Goal: Task Accomplishment & Management: Use online tool/utility

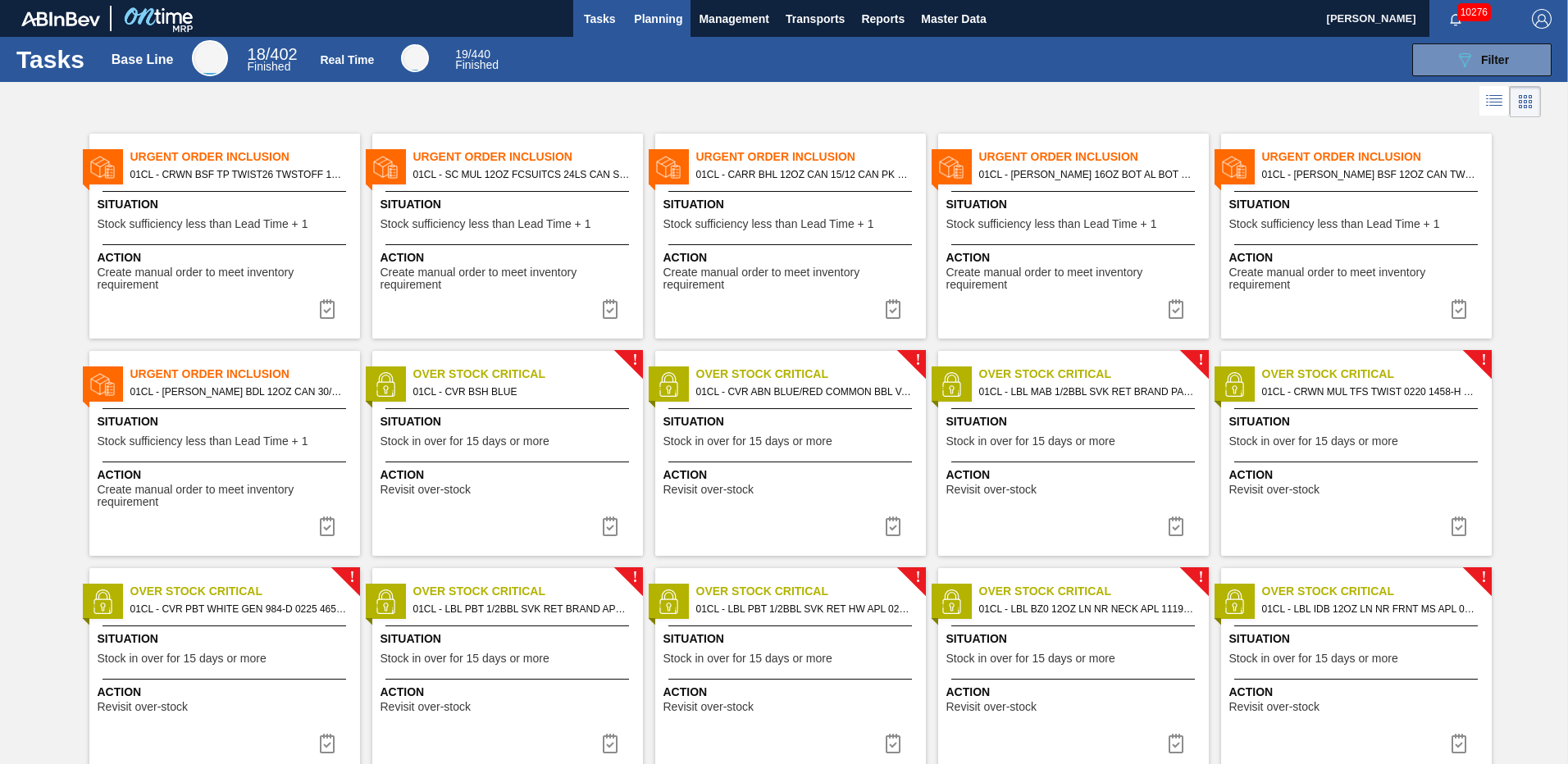
click at [659, 17] on span "Planning" at bounding box center [658, 19] width 48 height 20
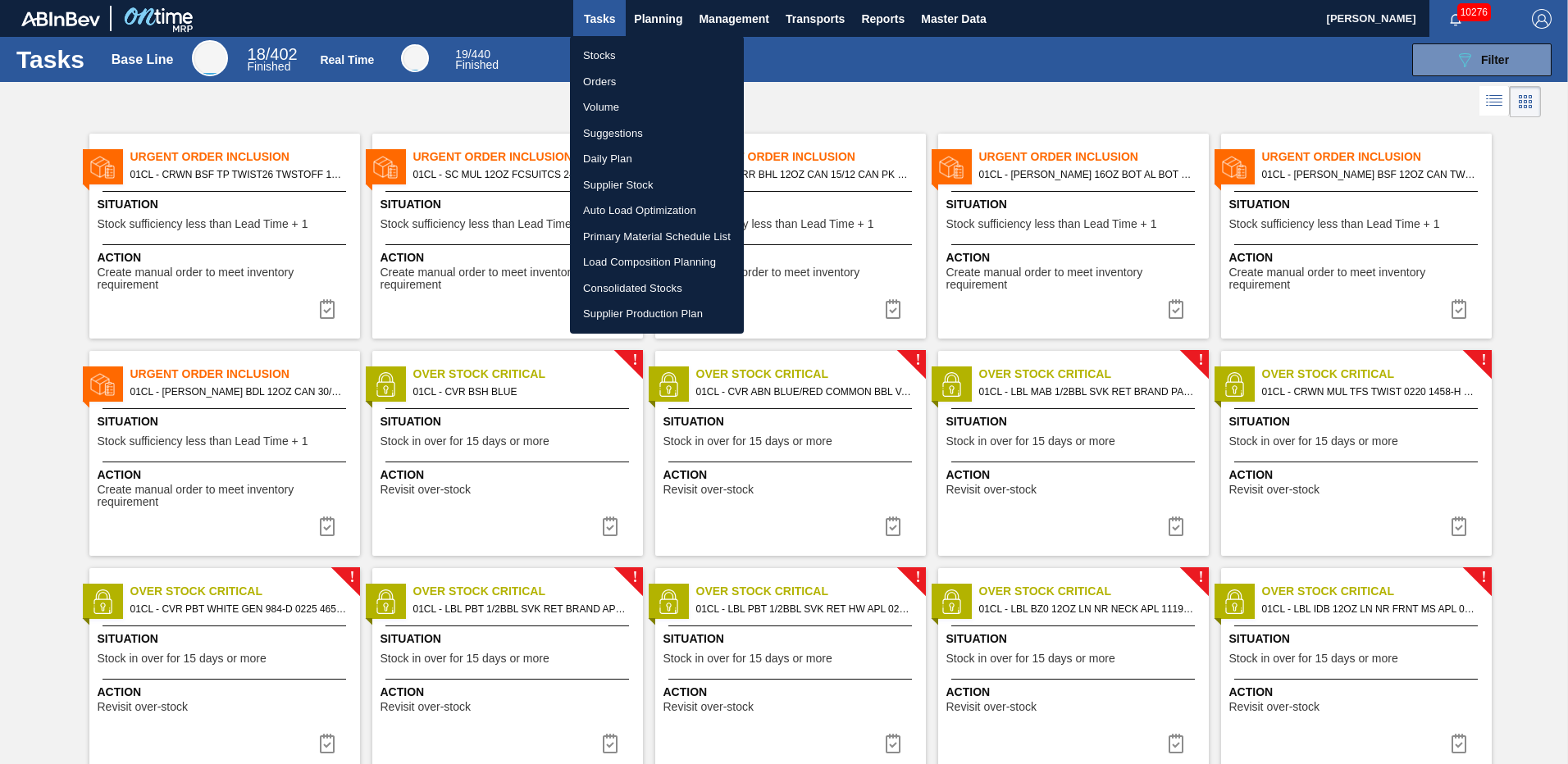
click at [643, 256] on li "Load Composition Planning" at bounding box center [657, 262] width 174 height 26
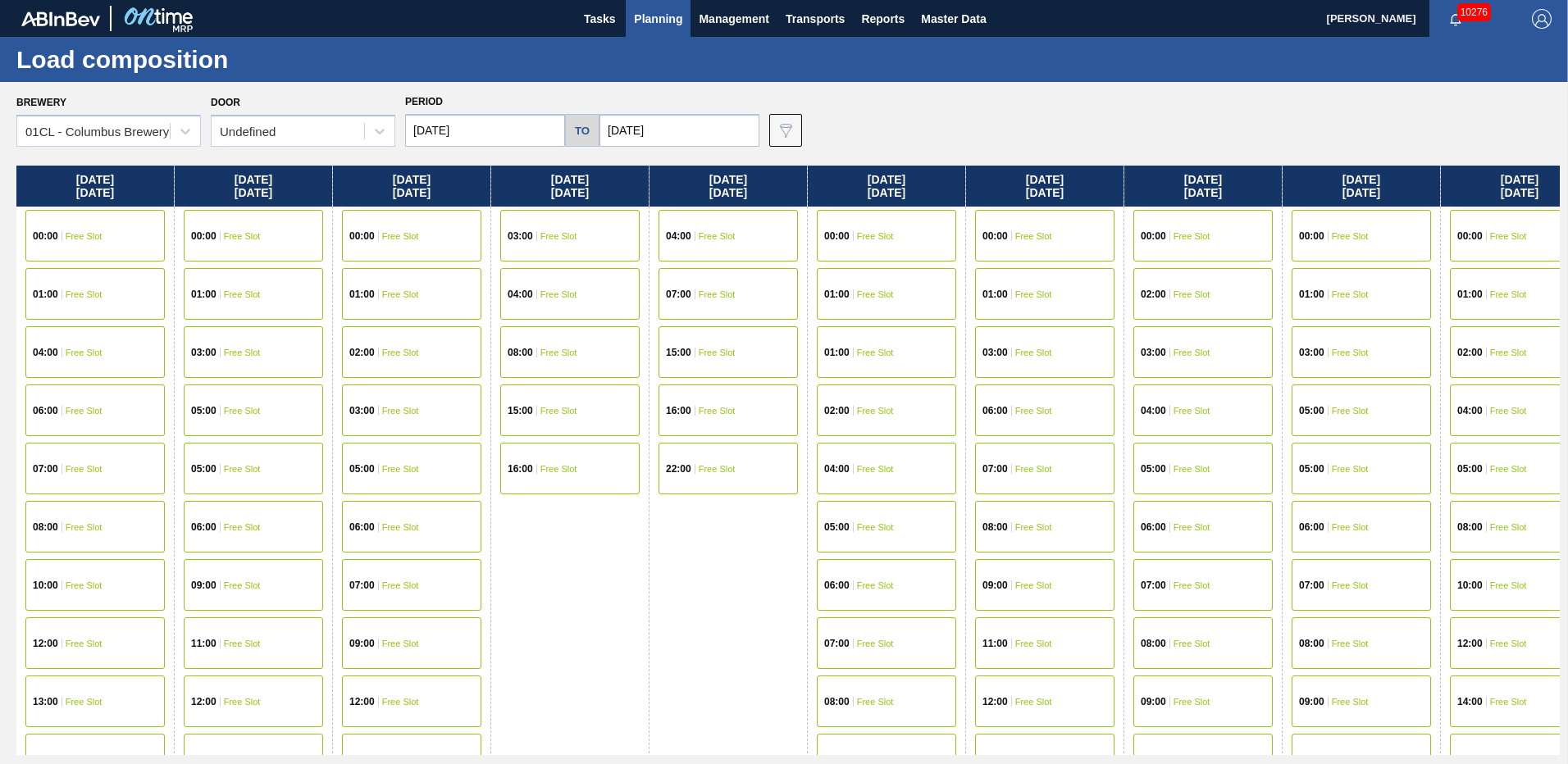
click at [514, 121] on input "[DATE]" at bounding box center [485, 131] width 160 height 33
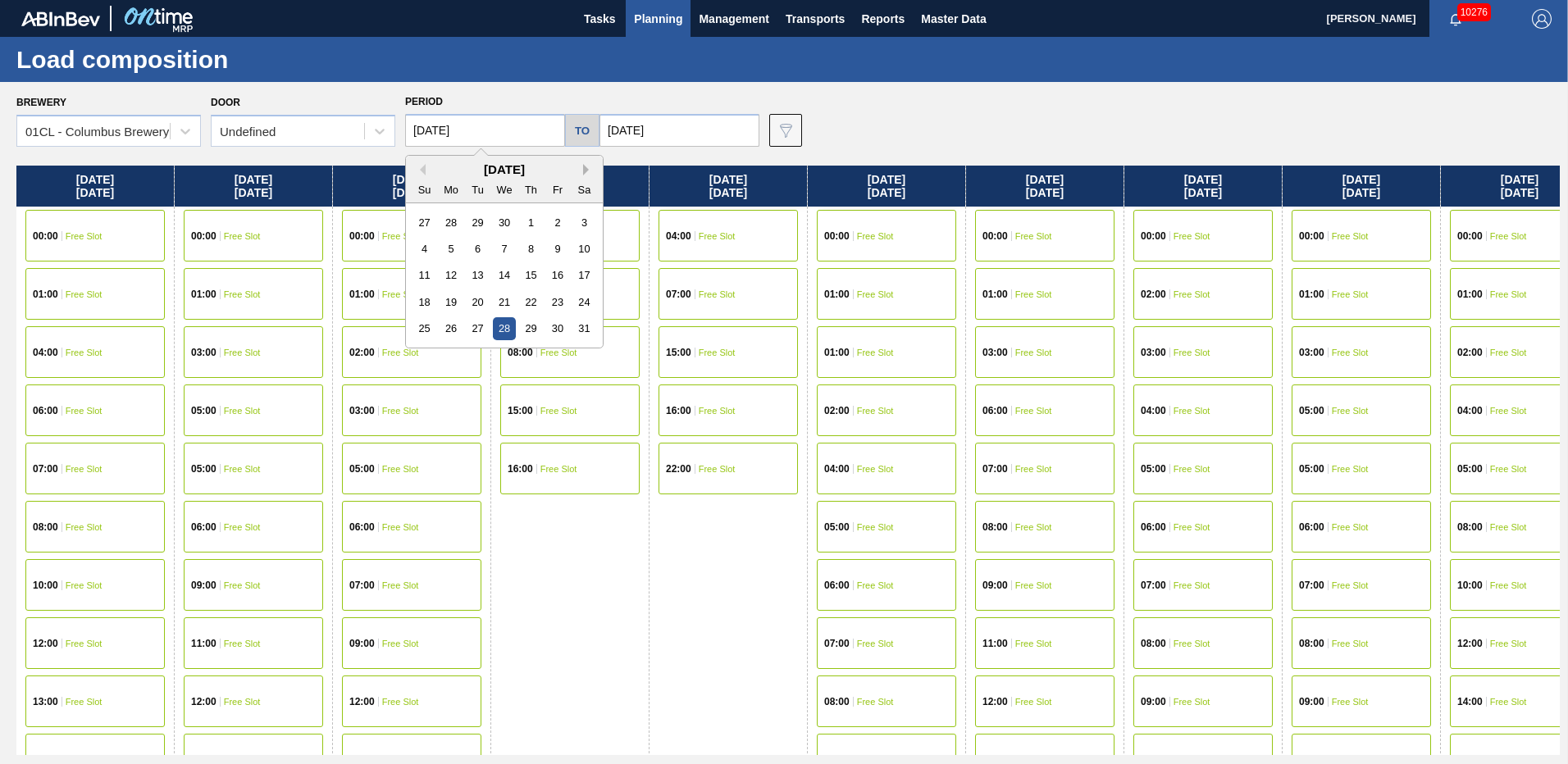
click at [589, 172] on button "Next Month" at bounding box center [588, 169] width 12 height 12
click at [586, 171] on button "Next Month" at bounding box center [588, 169] width 12 height 12
click at [420, 166] on button "Previous Month" at bounding box center [420, 169] width 12 height 12
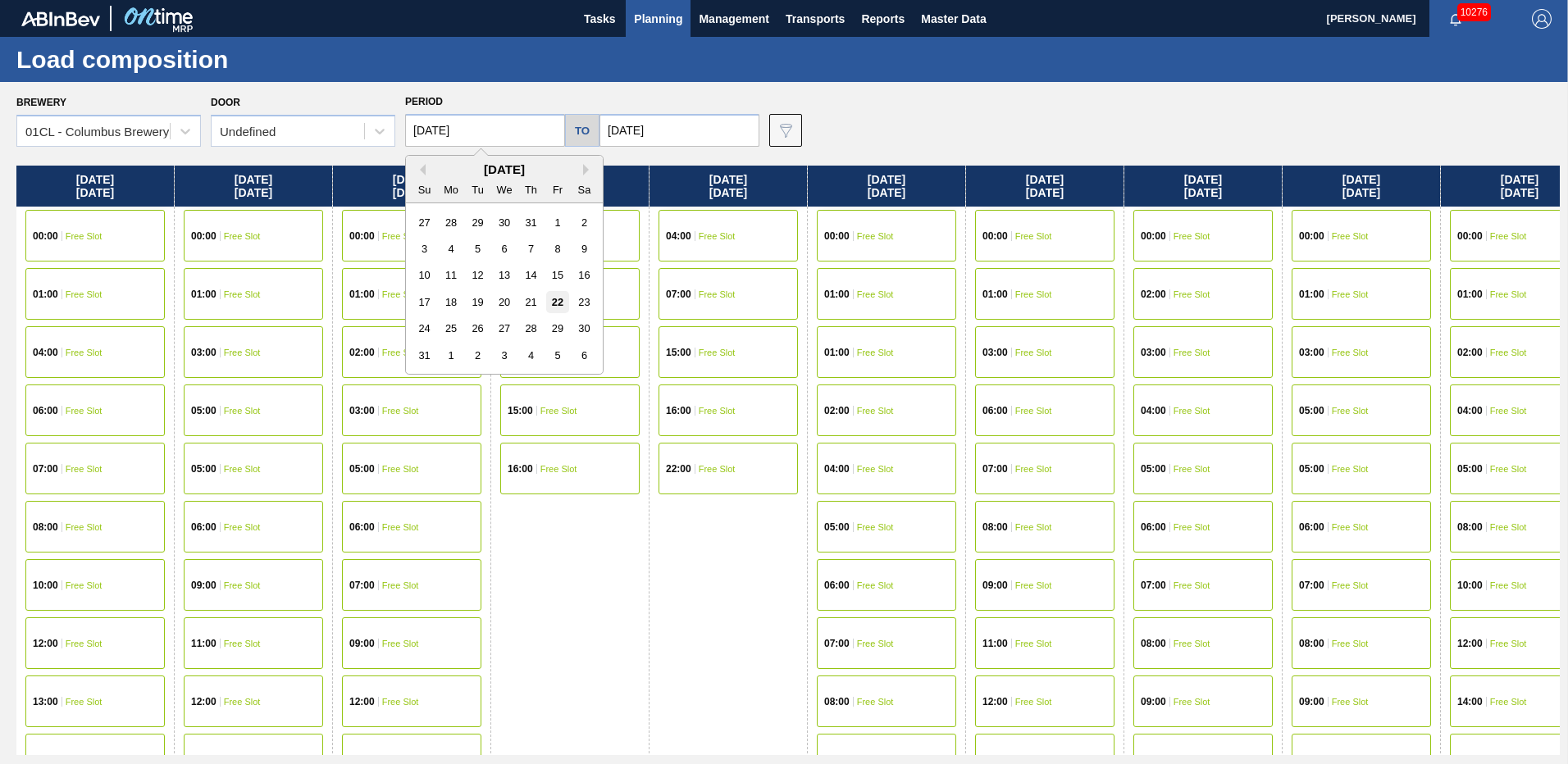
click at [557, 297] on div "22" at bounding box center [557, 302] width 22 height 22
type input "[DATE]"
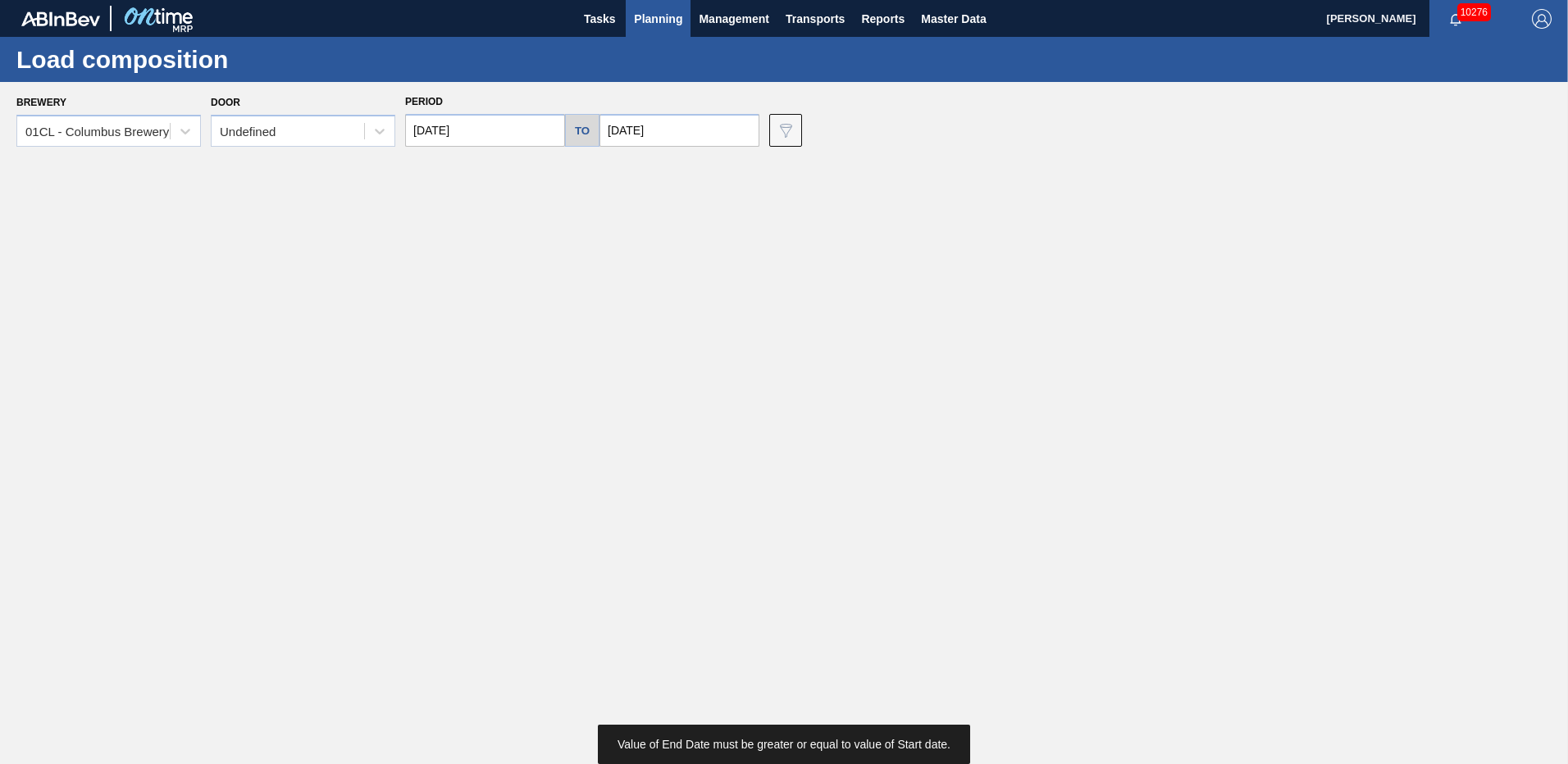
click at [725, 125] on input "[DATE]" at bounding box center [680, 131] width 160 height 33
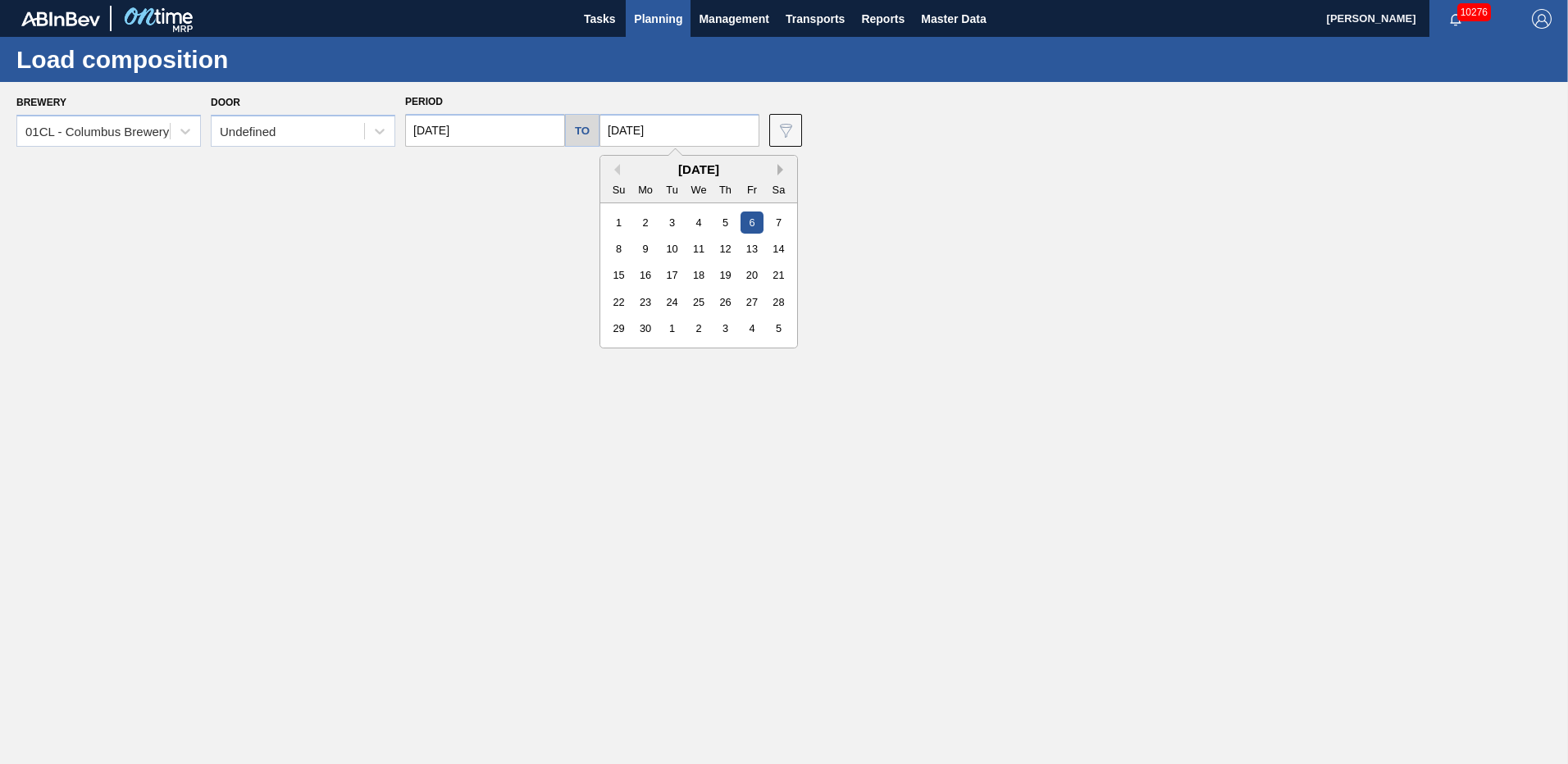
click at [778, 169] on button "Next Month" at bounding box center [783, 169] width 12 height 12
click at [608, 170] on button "Previous Month" at bounding box center [614, 169] width 12 height 12
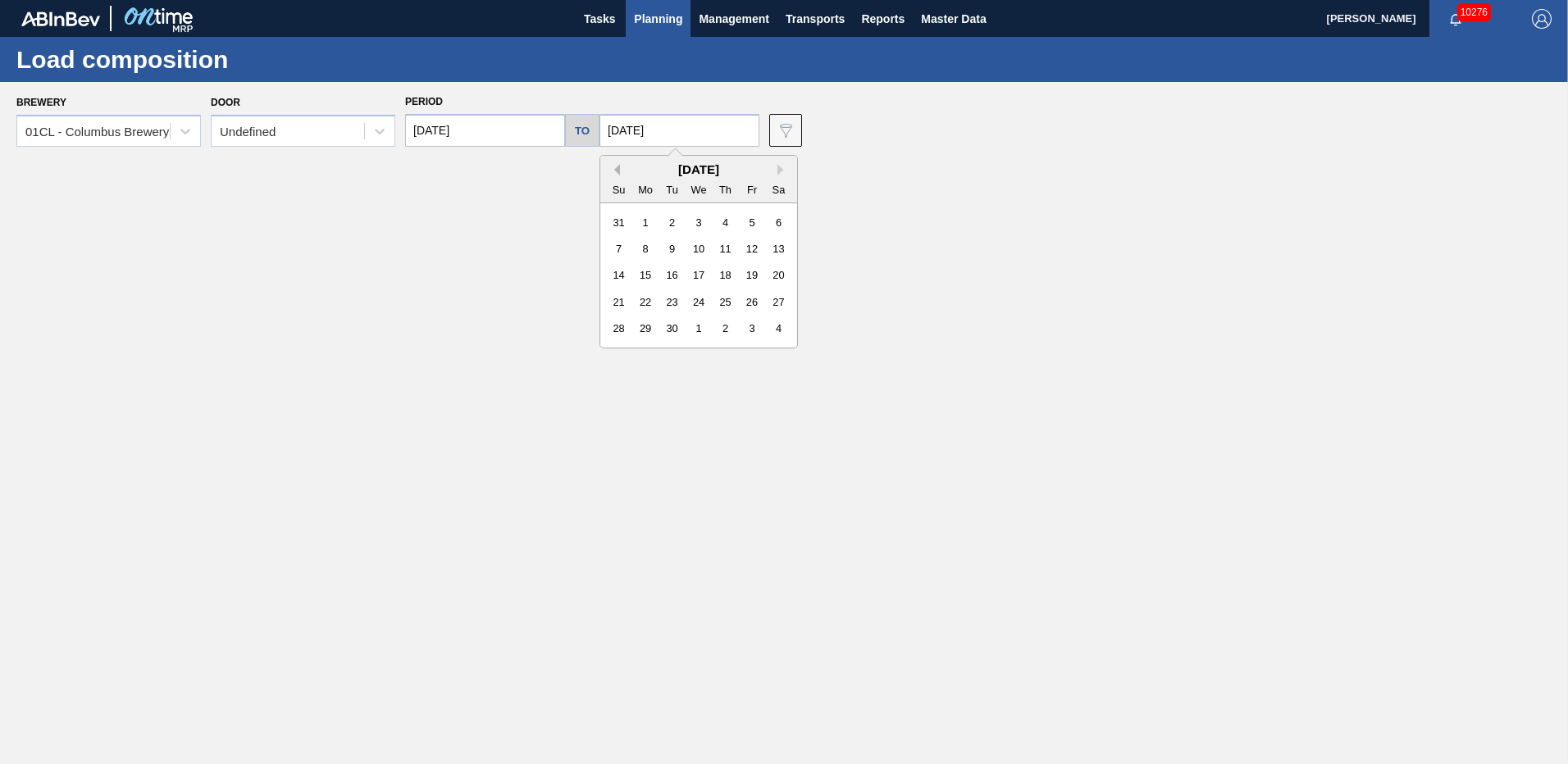
click at [614, 165] on button "Previous Month" at bounding box center [614, 169] width 12 height 12
click at [616, 352] on div "31" at bounding box center [619, 355] width 22 height 22
type input "[DATE]"
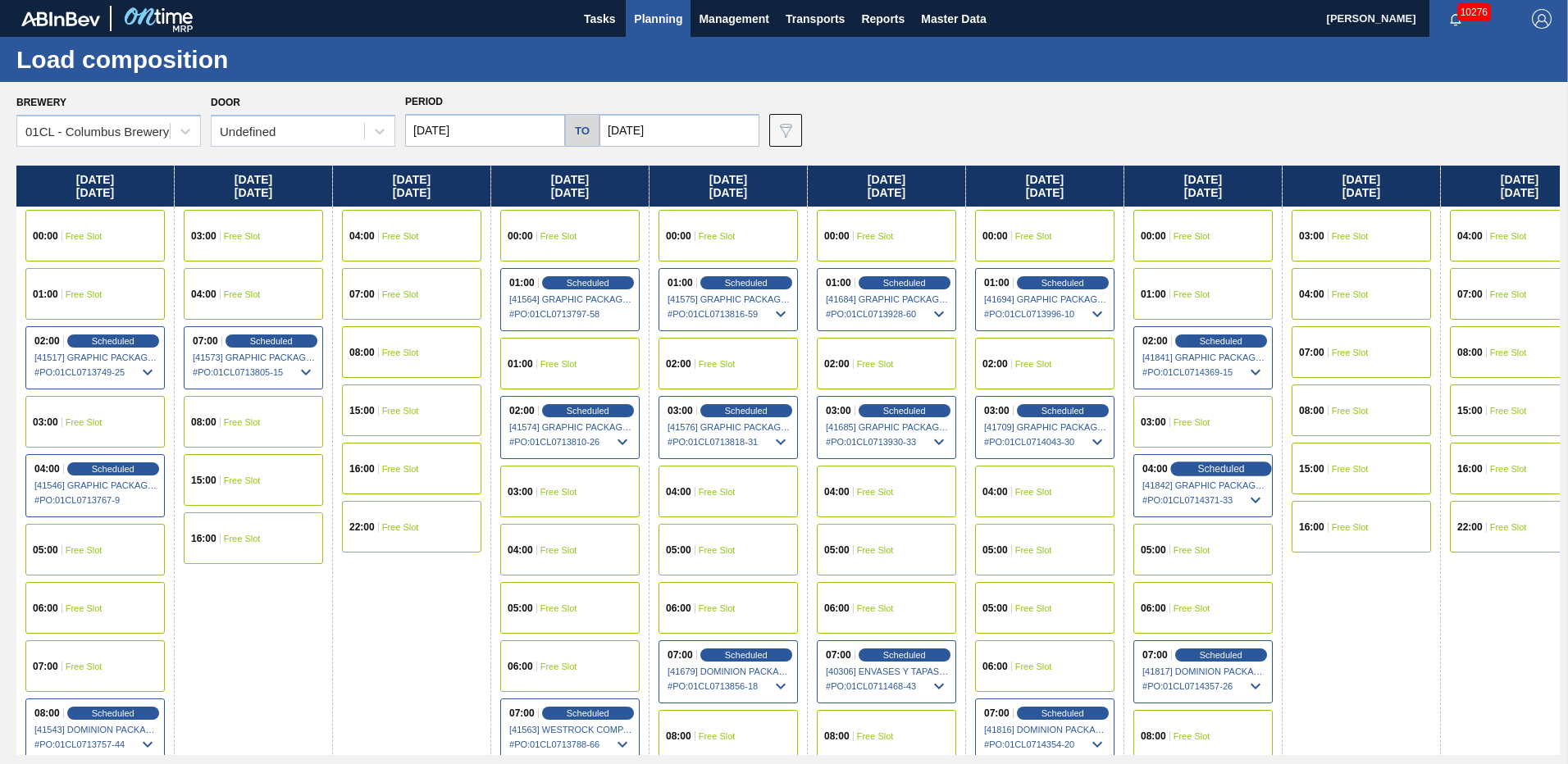
click at [1195, 467] on div "Scheduled" at bounding box center [1220, 469] width 101 height 15
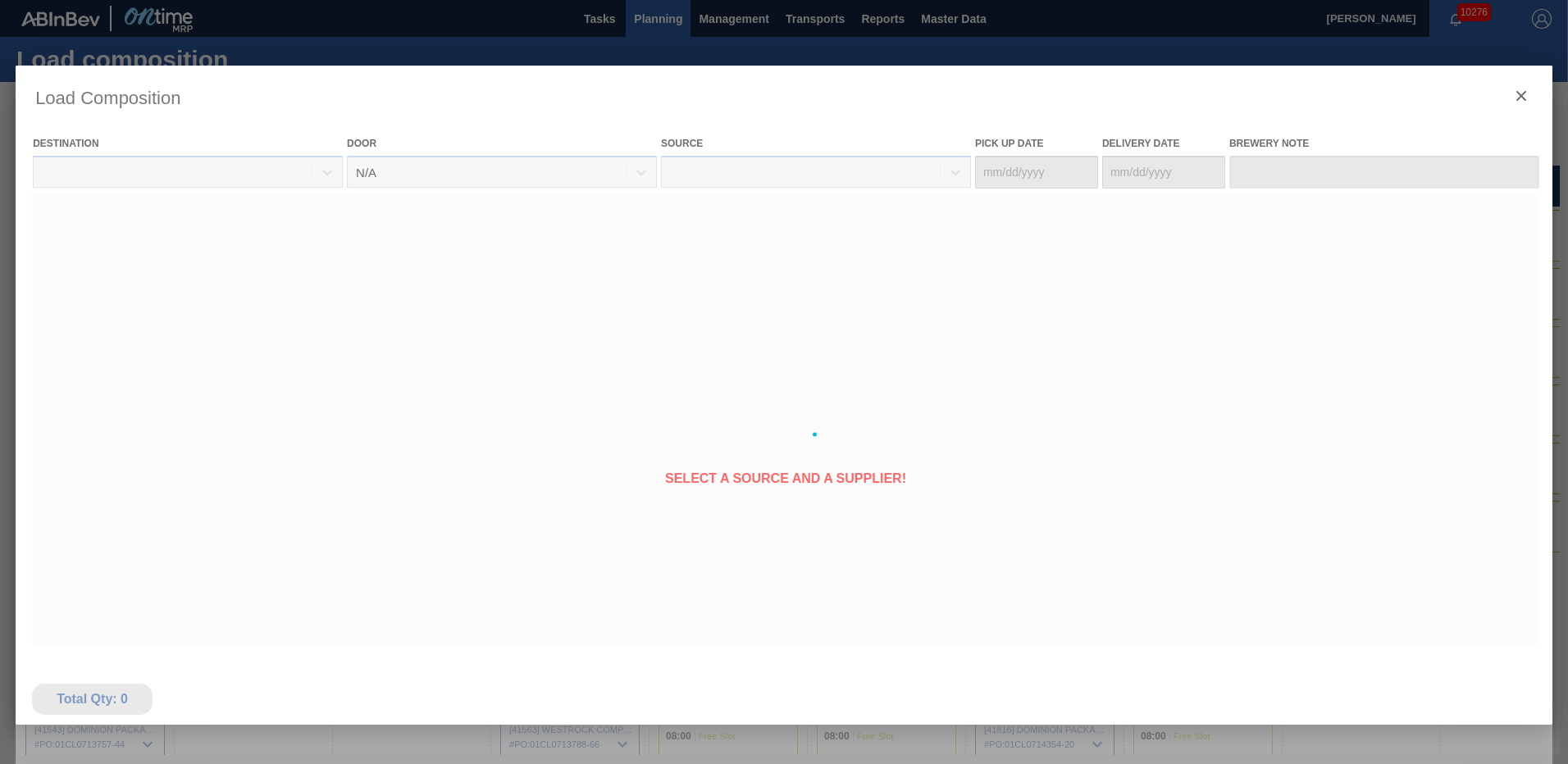
type Date "[DATE]"
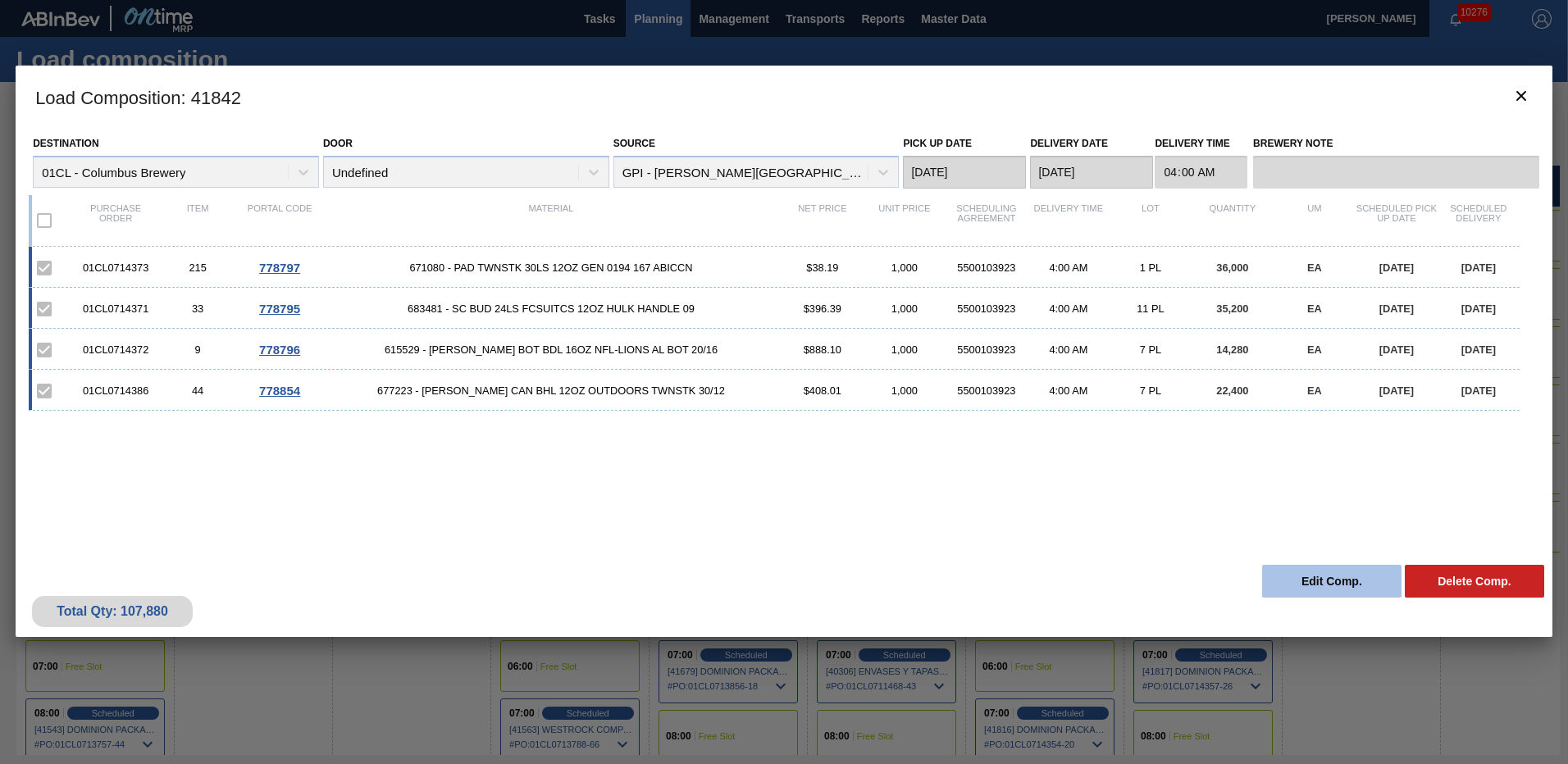
click at [1315, 583] on button "Edit Comp." at bounding box center [1332, 581] width 140 height 33
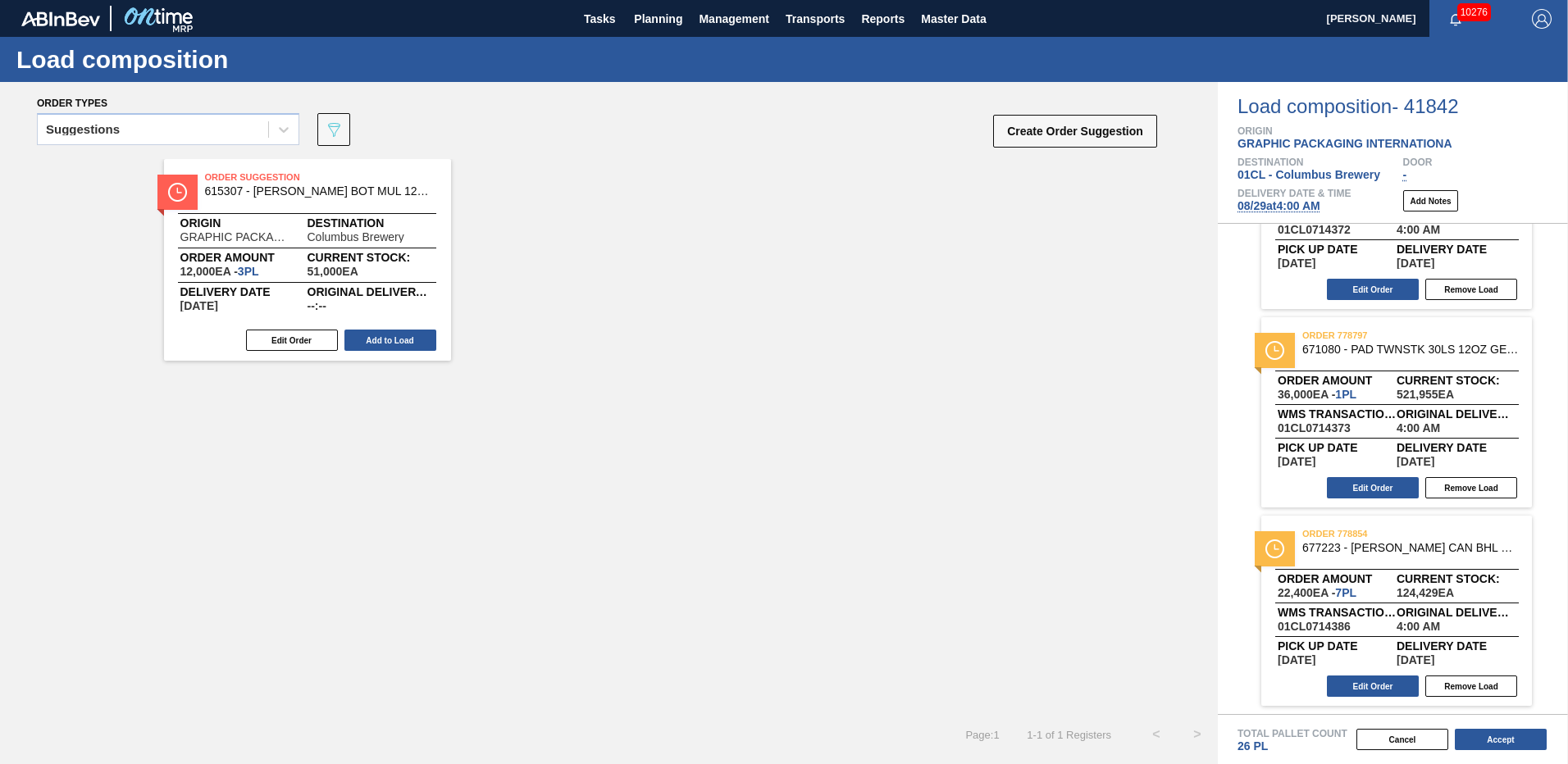
scroll to position [17, 0]
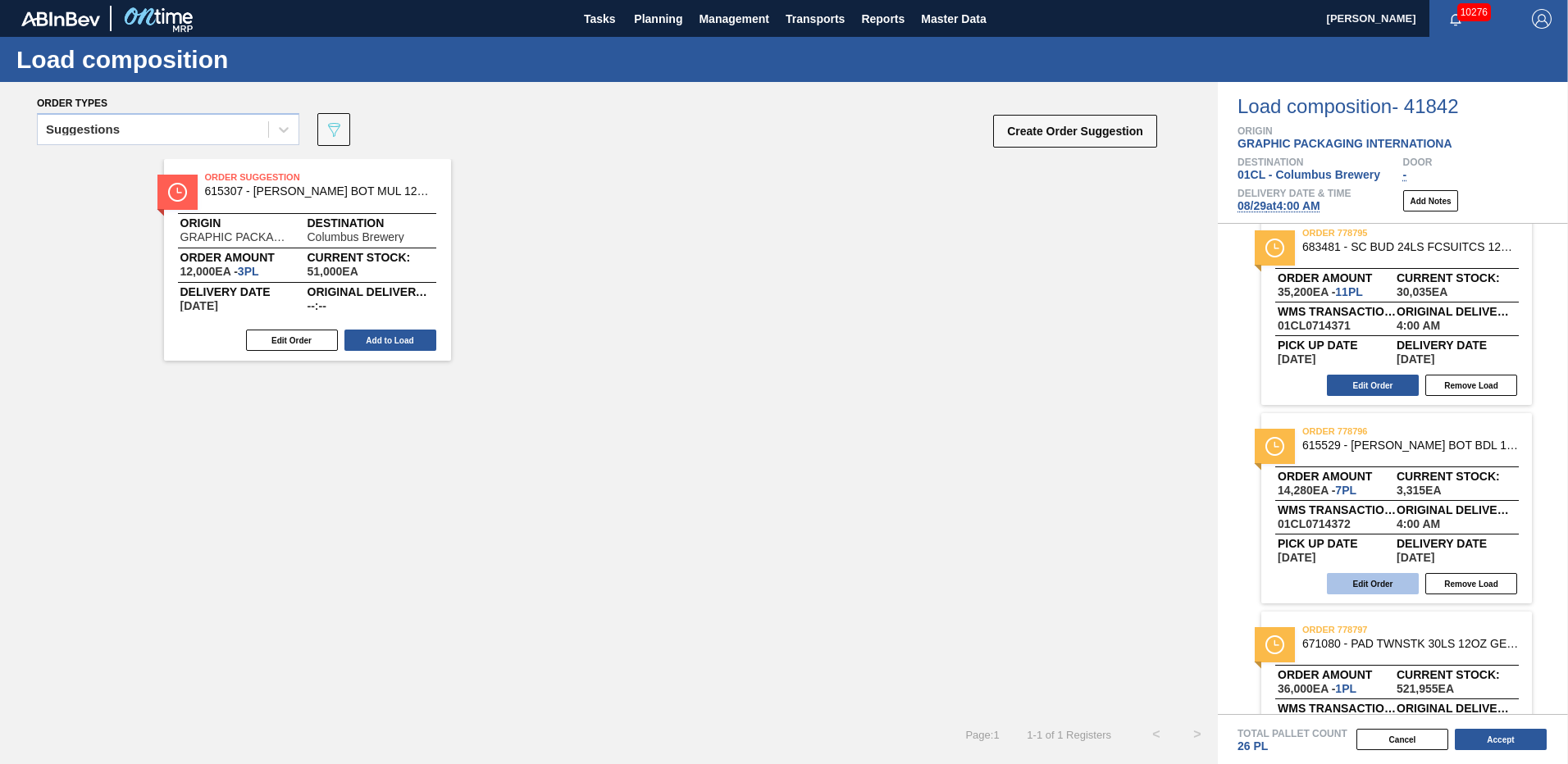
click at [1383, 580] on button "Edit Order" at bounding box center [1372, 585] width 92 height 22
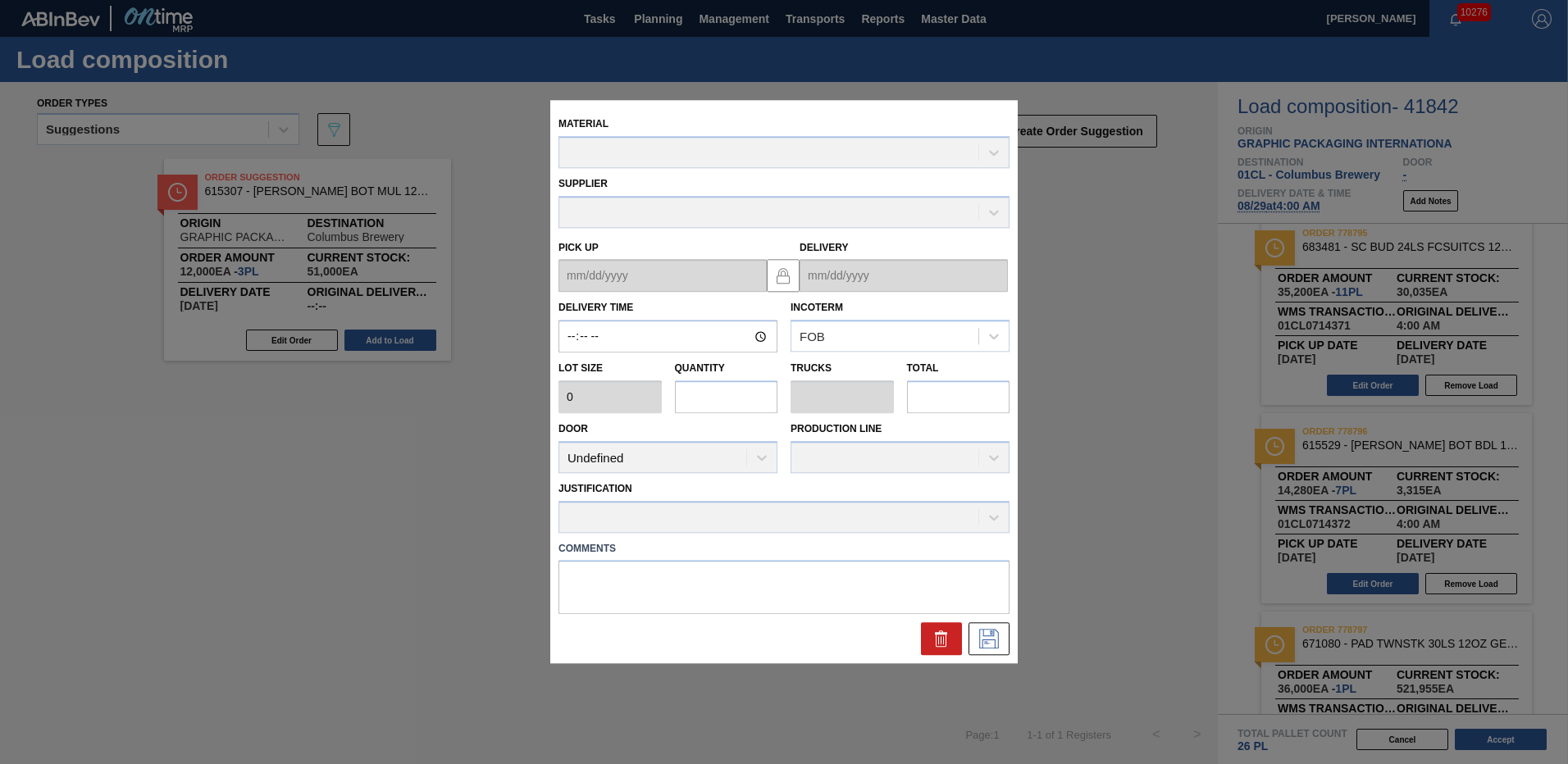
type input "04:00:00"
type input "2,040"
type input "7"
type input "0.269"
type input "14,280"
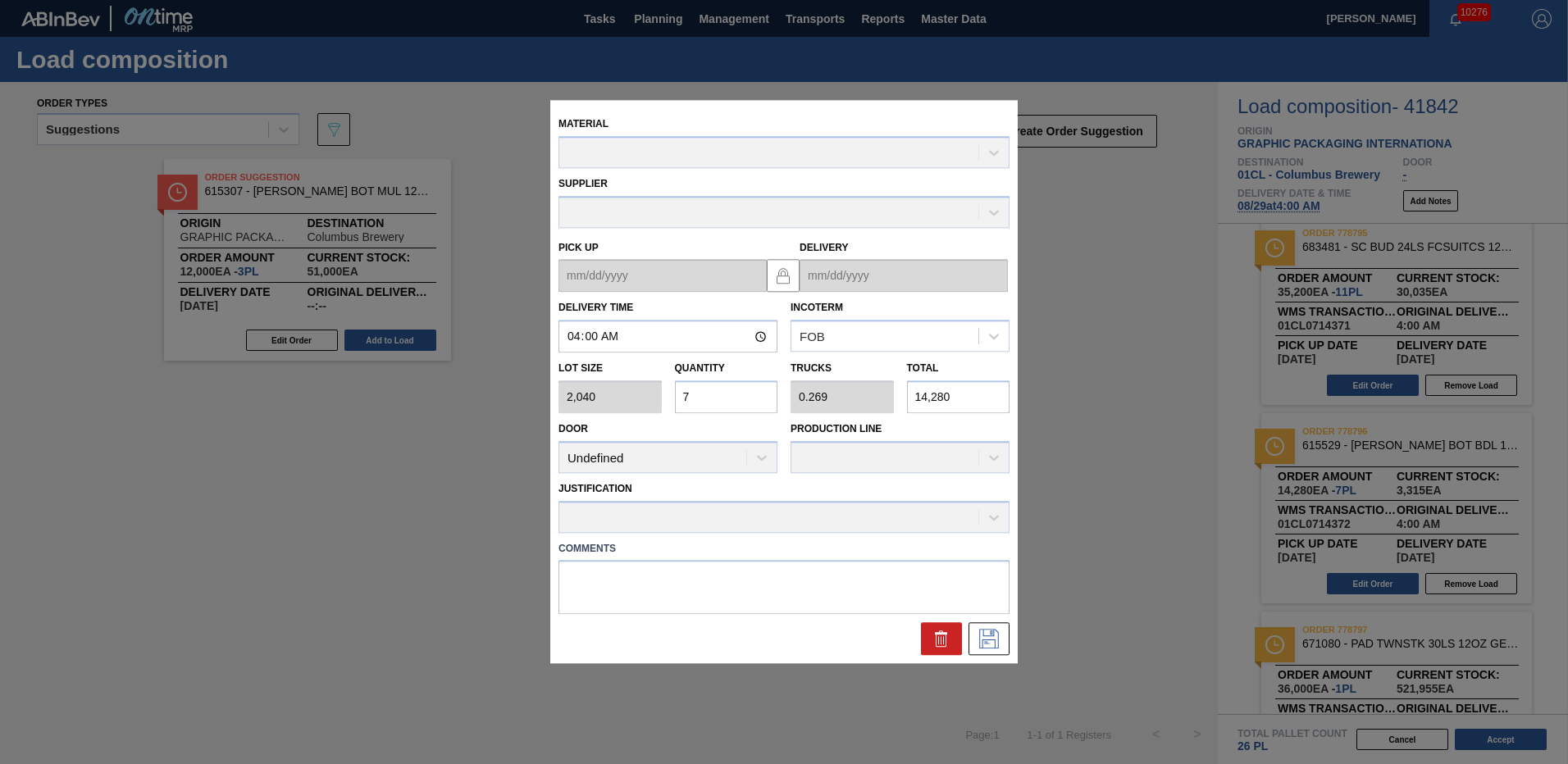
type up "[DATE]"
type input "[DATE]"
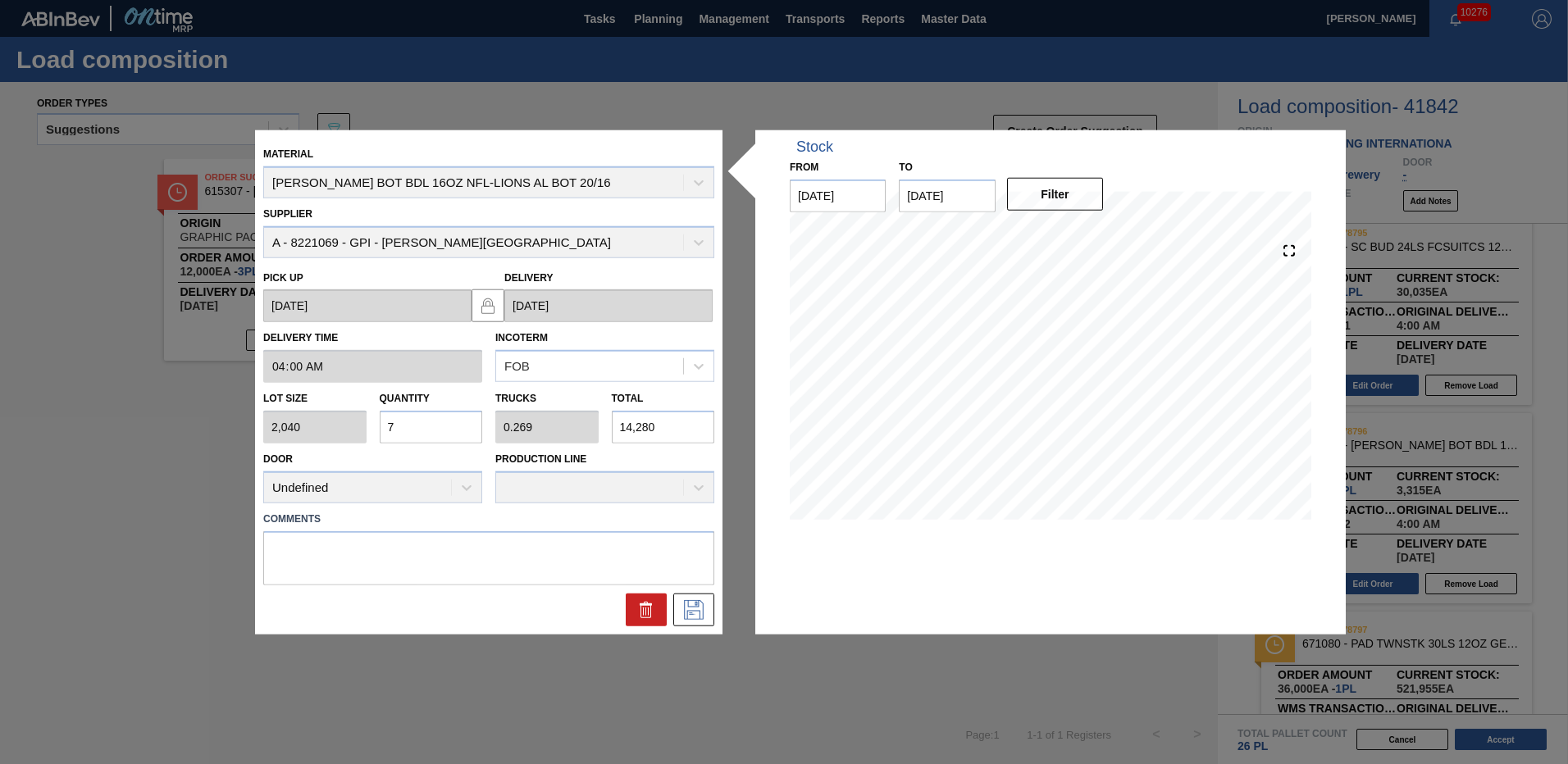
click at [397, 429] on input "7" at bounding box center [431, 427] width 103 height 33
type input "0"
type input "4"
type input "0.154"
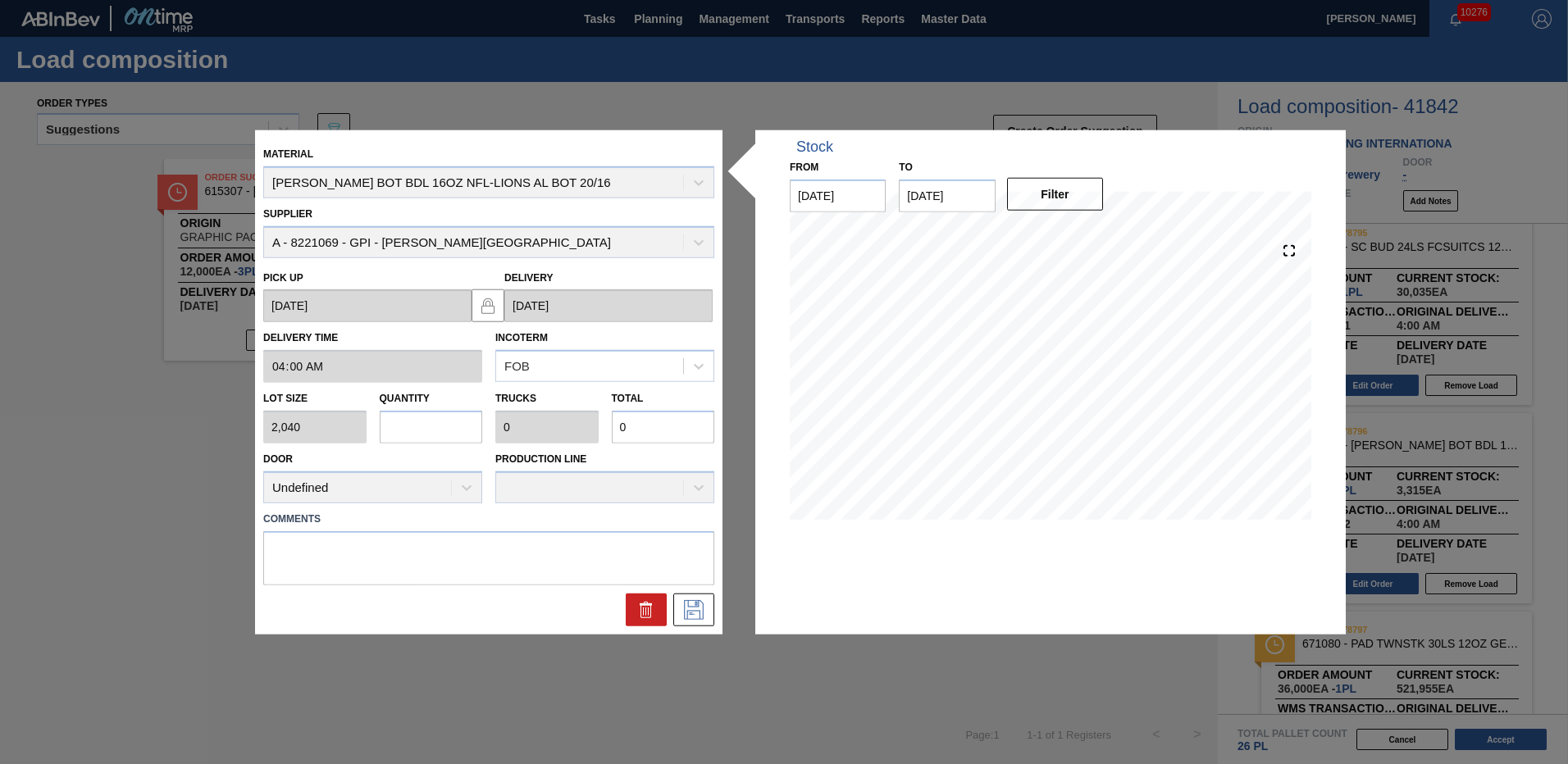
type input "8,160"
type input "0"
type input "5"
type input "0.192"
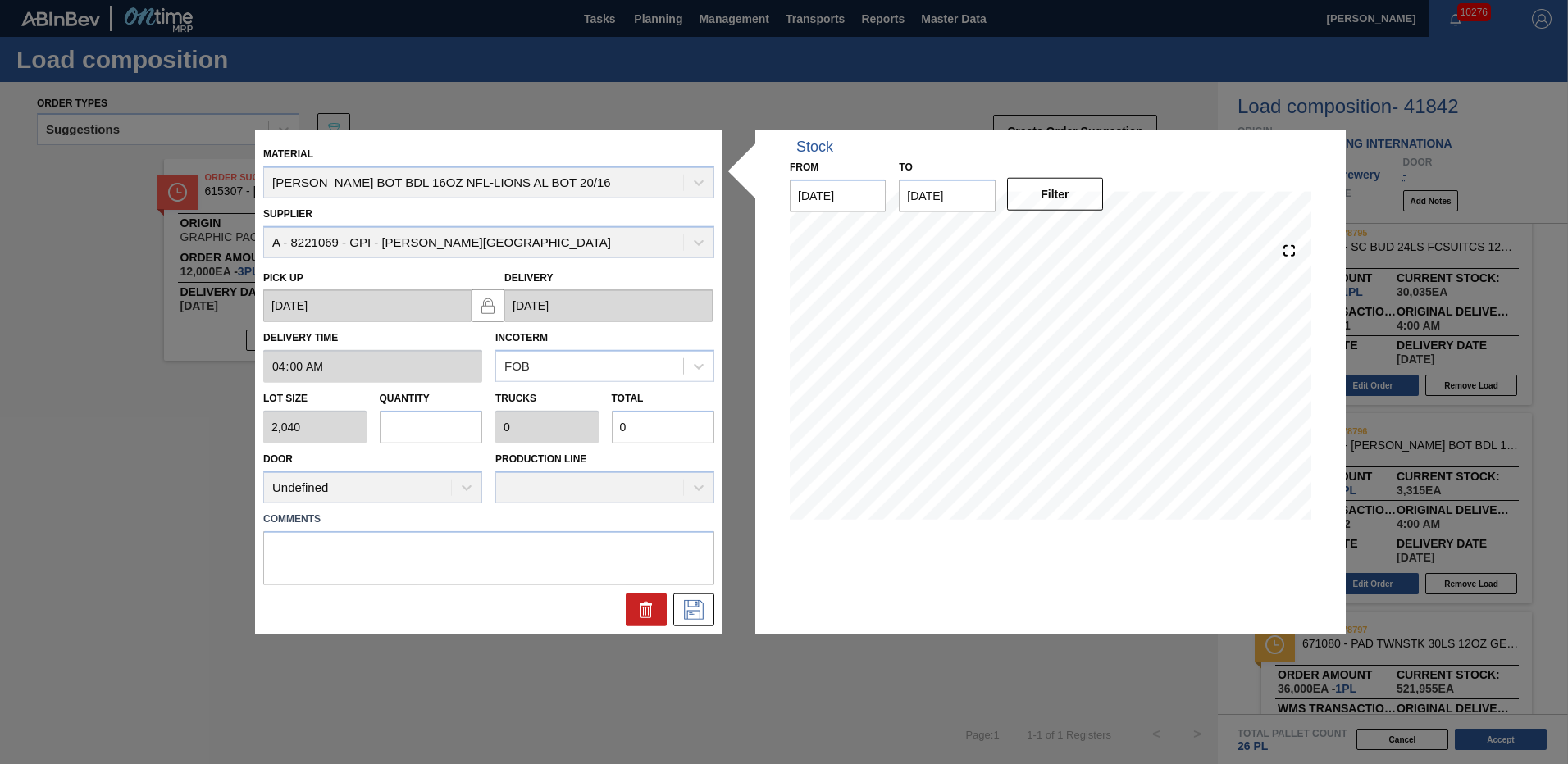
type input "10,200"
click at [677, 422] on input "10,200" at bounding box center [663, 427] width 103 height 33
drag, startPoint x: 669, startPoint y: 428, endPoint x: 607, endPoint y: 423, distance: 62.2
click at [607, 423] on div "Total 10,200" at bounding box center [663, 415] width 117 height 56
type input "0.004"
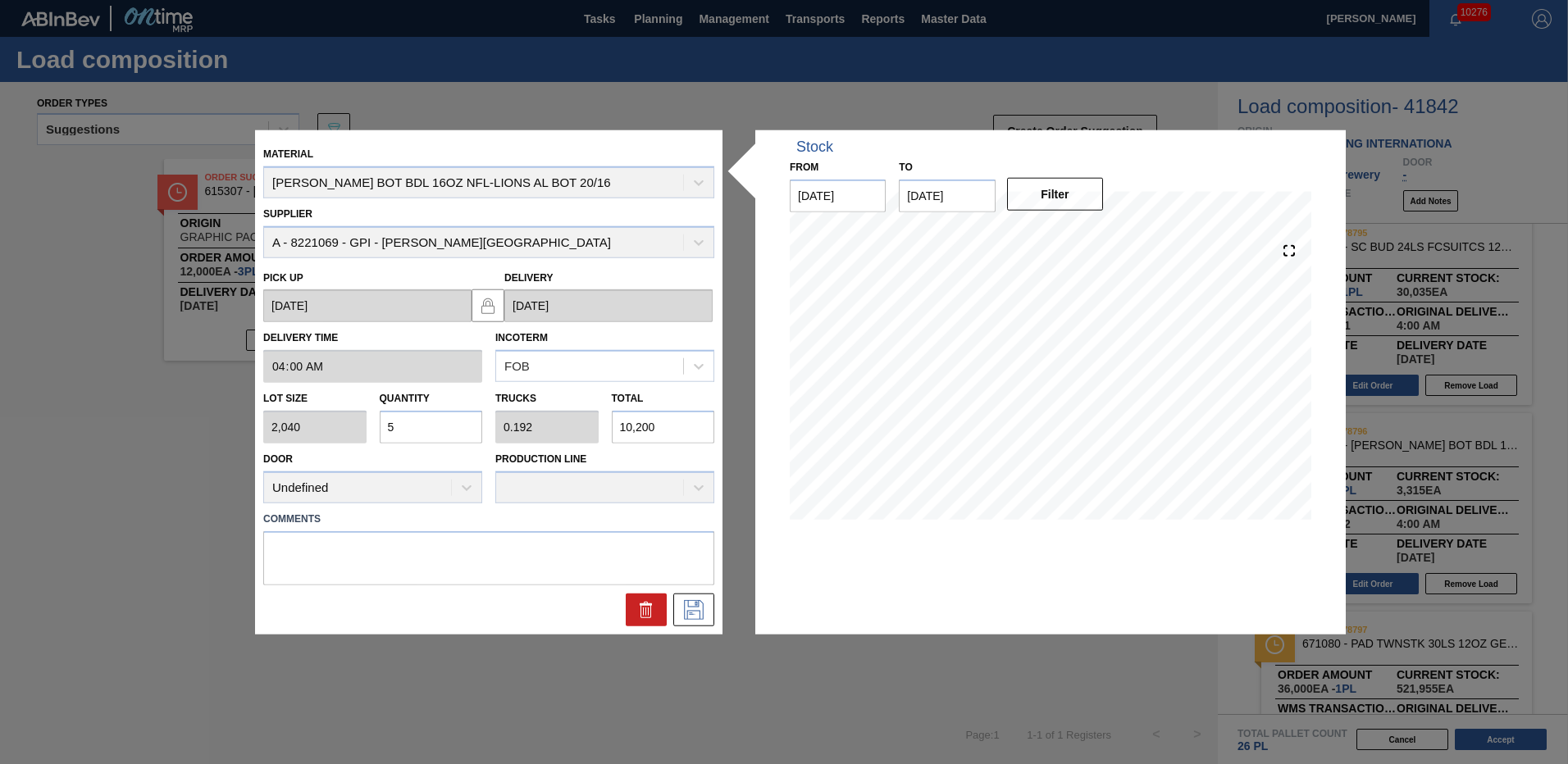
type input "0"
type input "8"
type input "0.042"
type input "0.002"
type input "85"
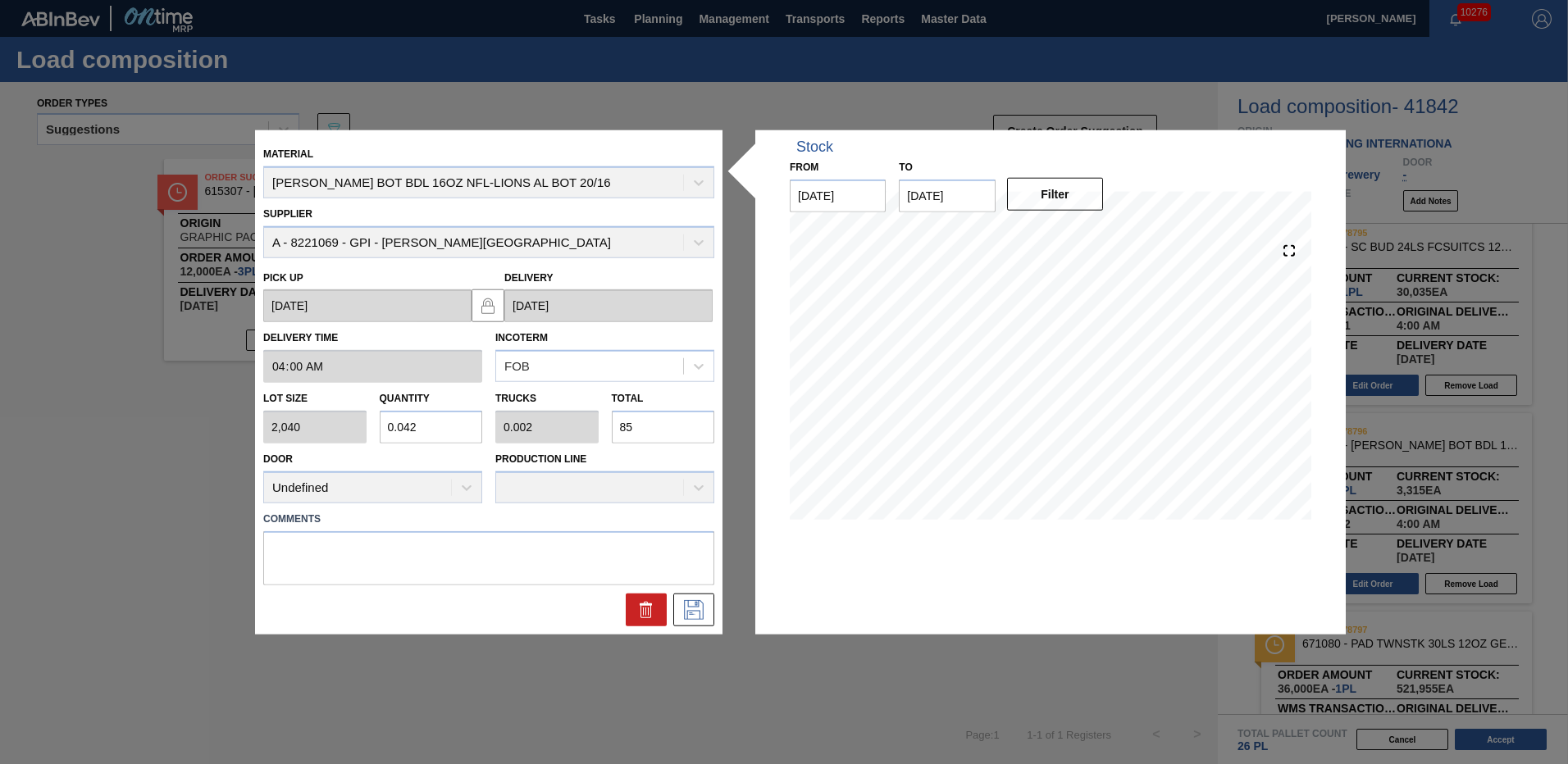
type input "0.417"
type input "0.016"
type input "850"
type input "4.167"
type input "0.16"
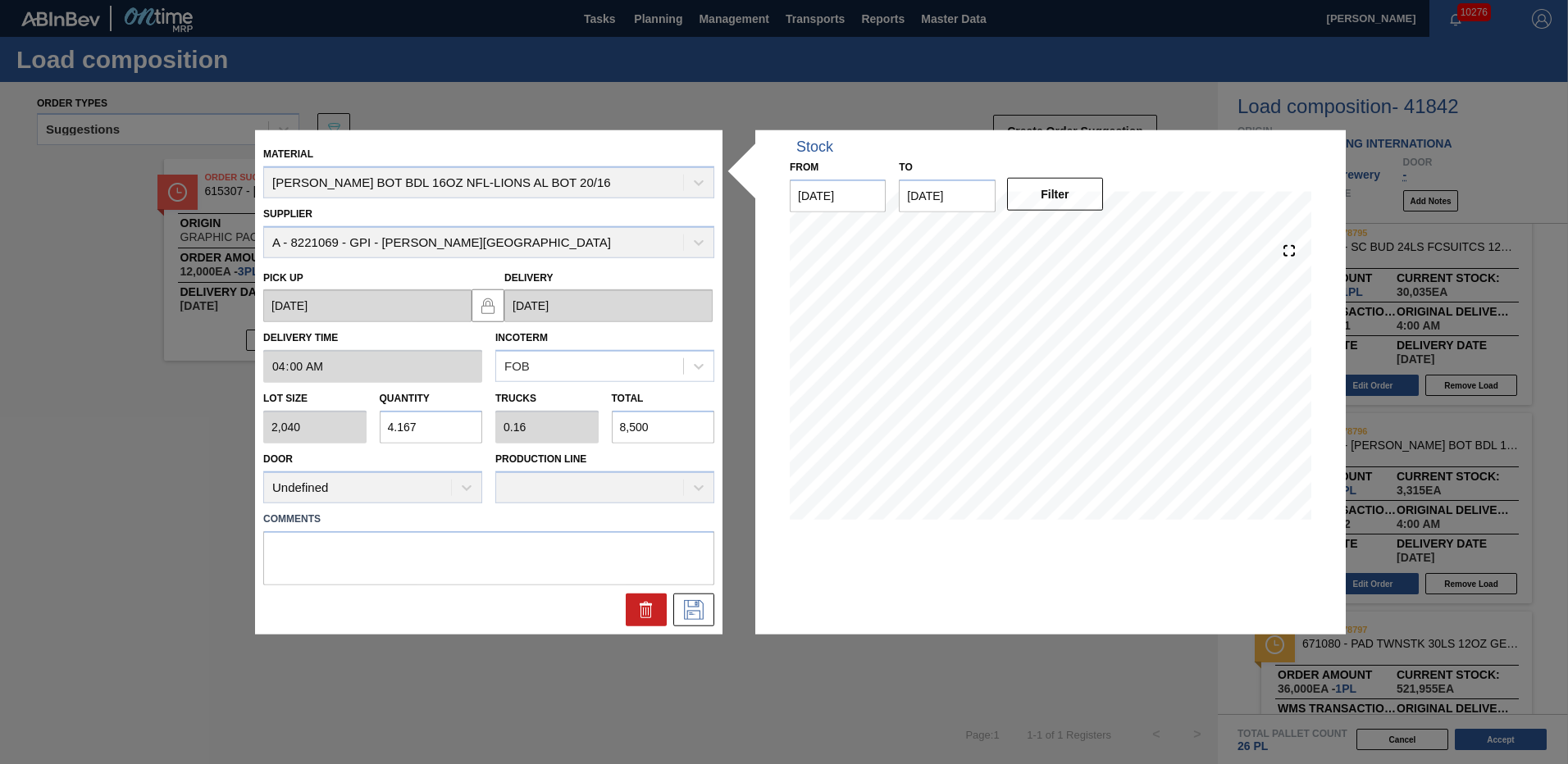
type input "8,500"
click at [696, 611] on icon at bounding box center [694, 610] width 20 height 20
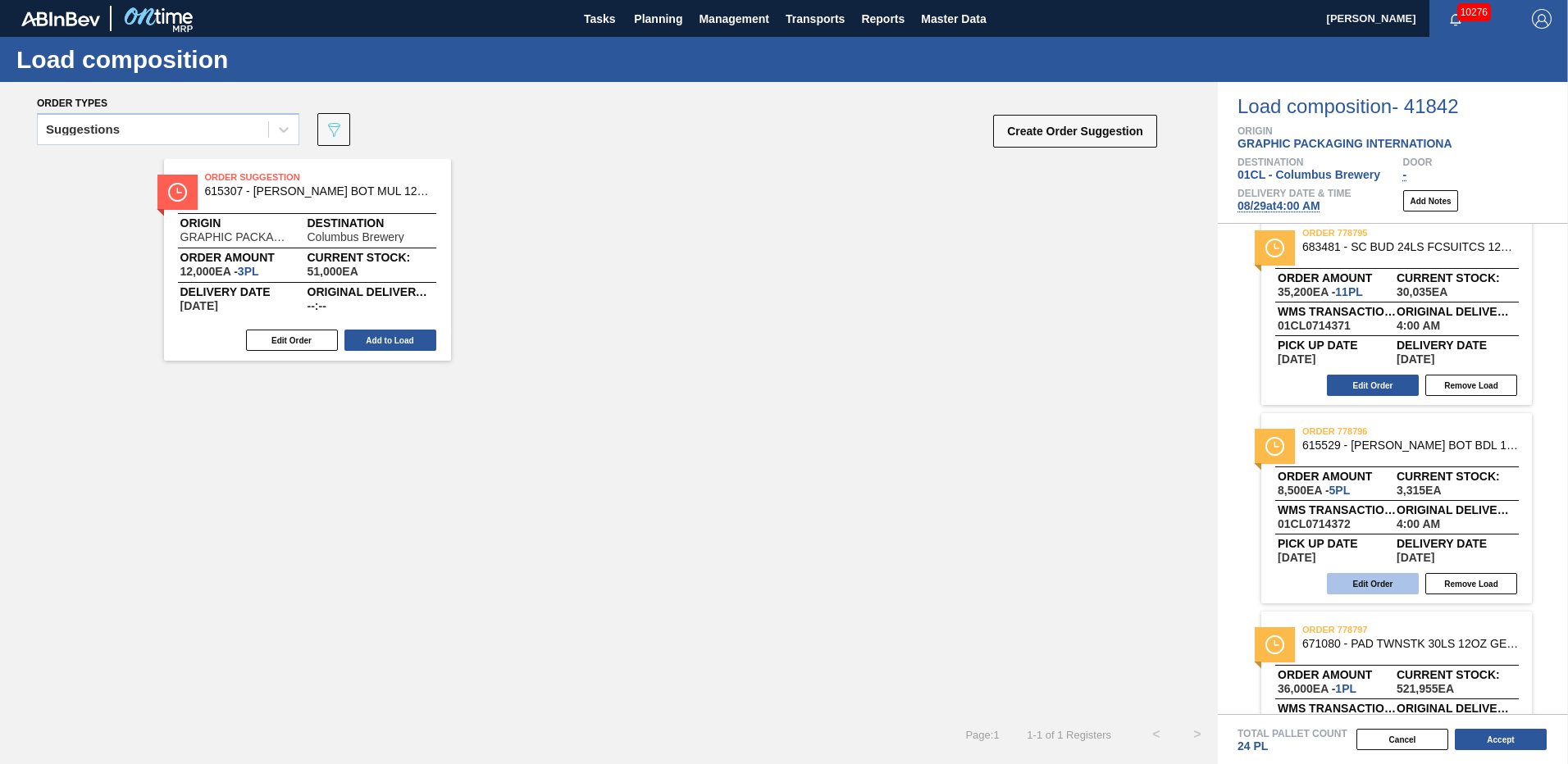
click at [1373, 579] on button "Edit Order" at bounding box center [1372, 585] width 92 height 22
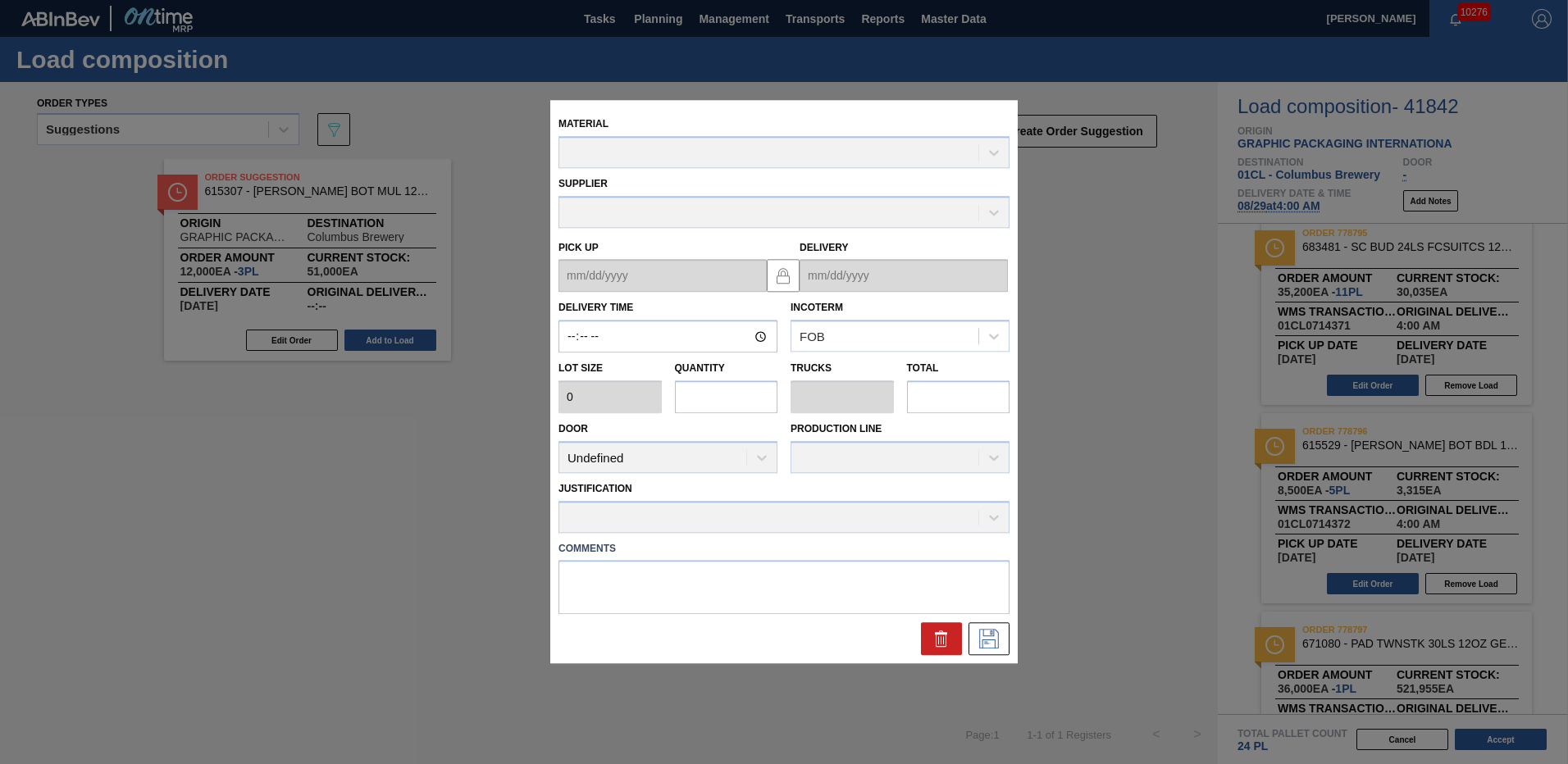
type input "04:00:00"
type input "2,040"
type input "4.166666666666667"
type input "0.16"
type input "8,500"
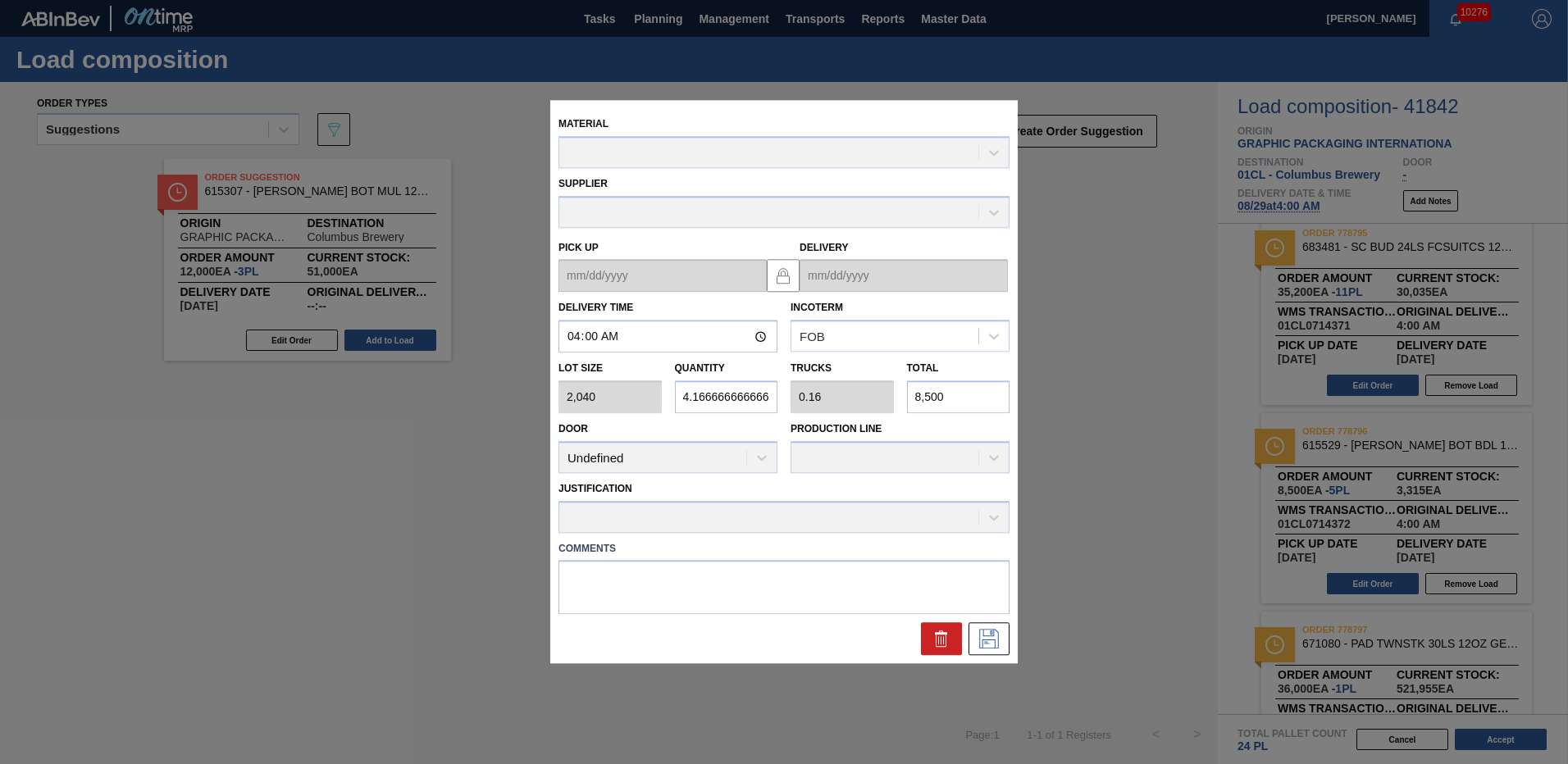
type up "[DATE]"
type input "[DATE]"
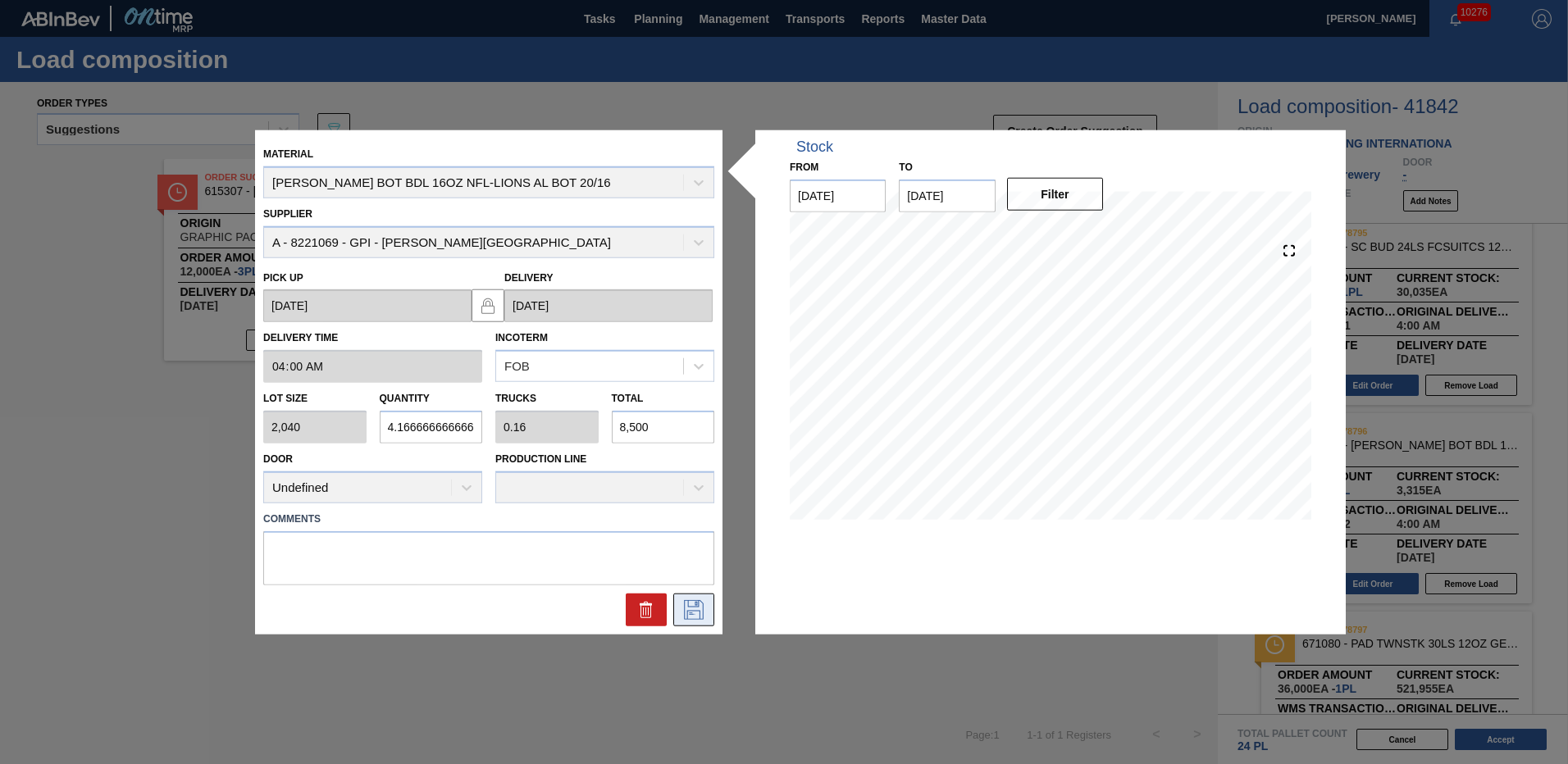
click at [697, 607] on icon at bounding box center [694, 610] width 20 height 20
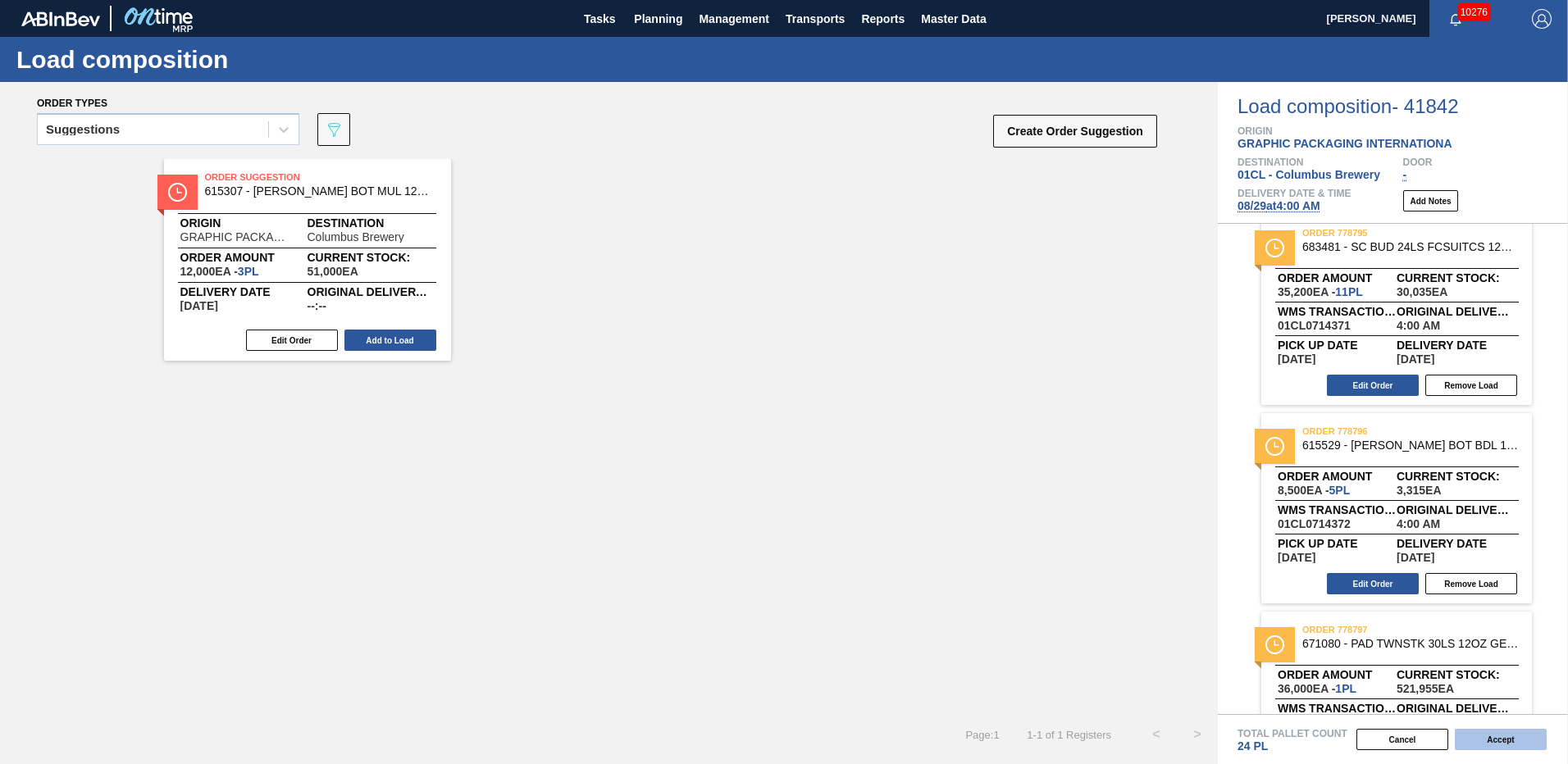
click at [1503, 739] on button "Accept" at bounding box center [1500, 740] width 92 height 22
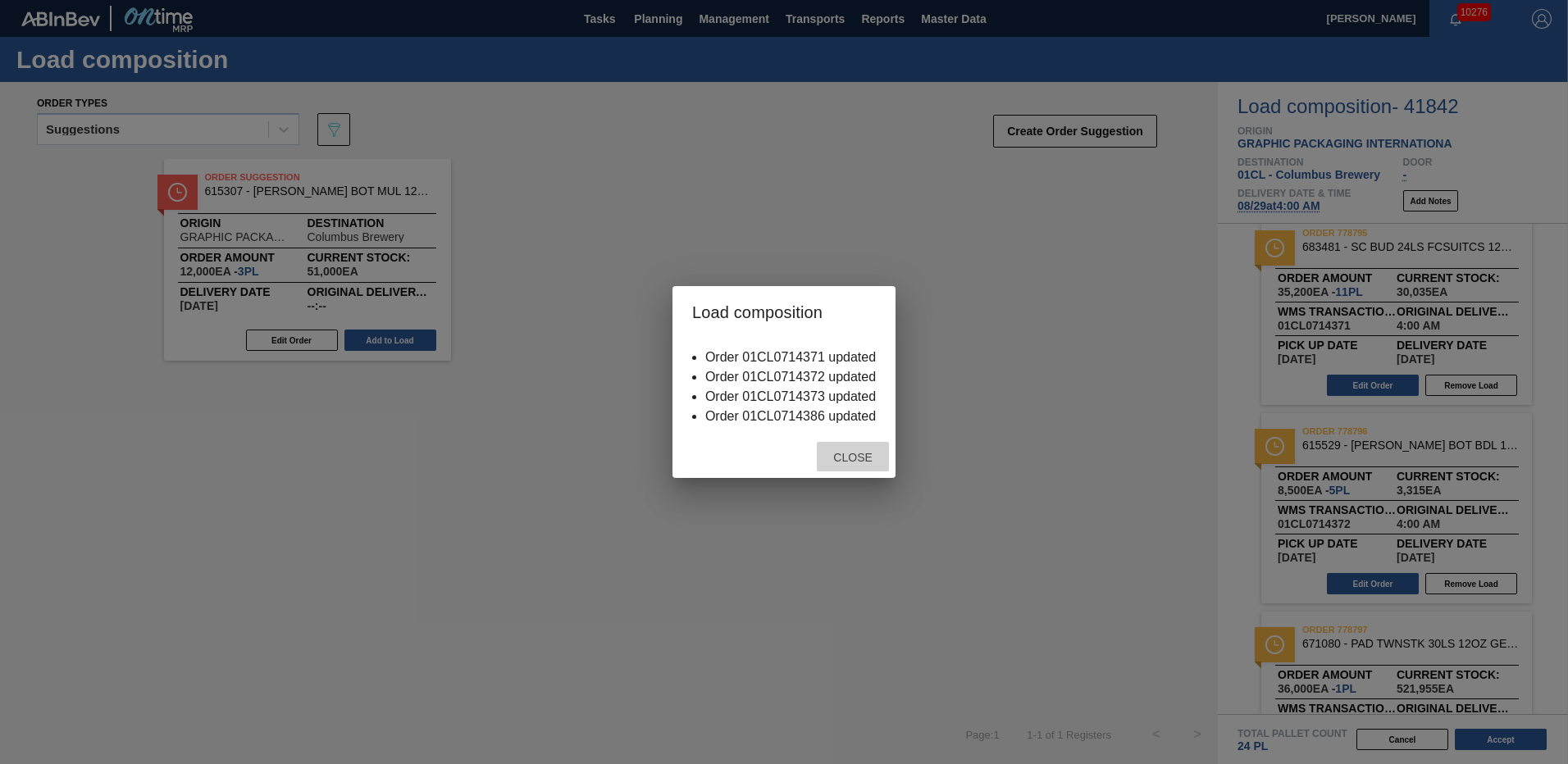
click at [851, 460] on span "Close" at bounding box center [852, 458] width 64 height 13
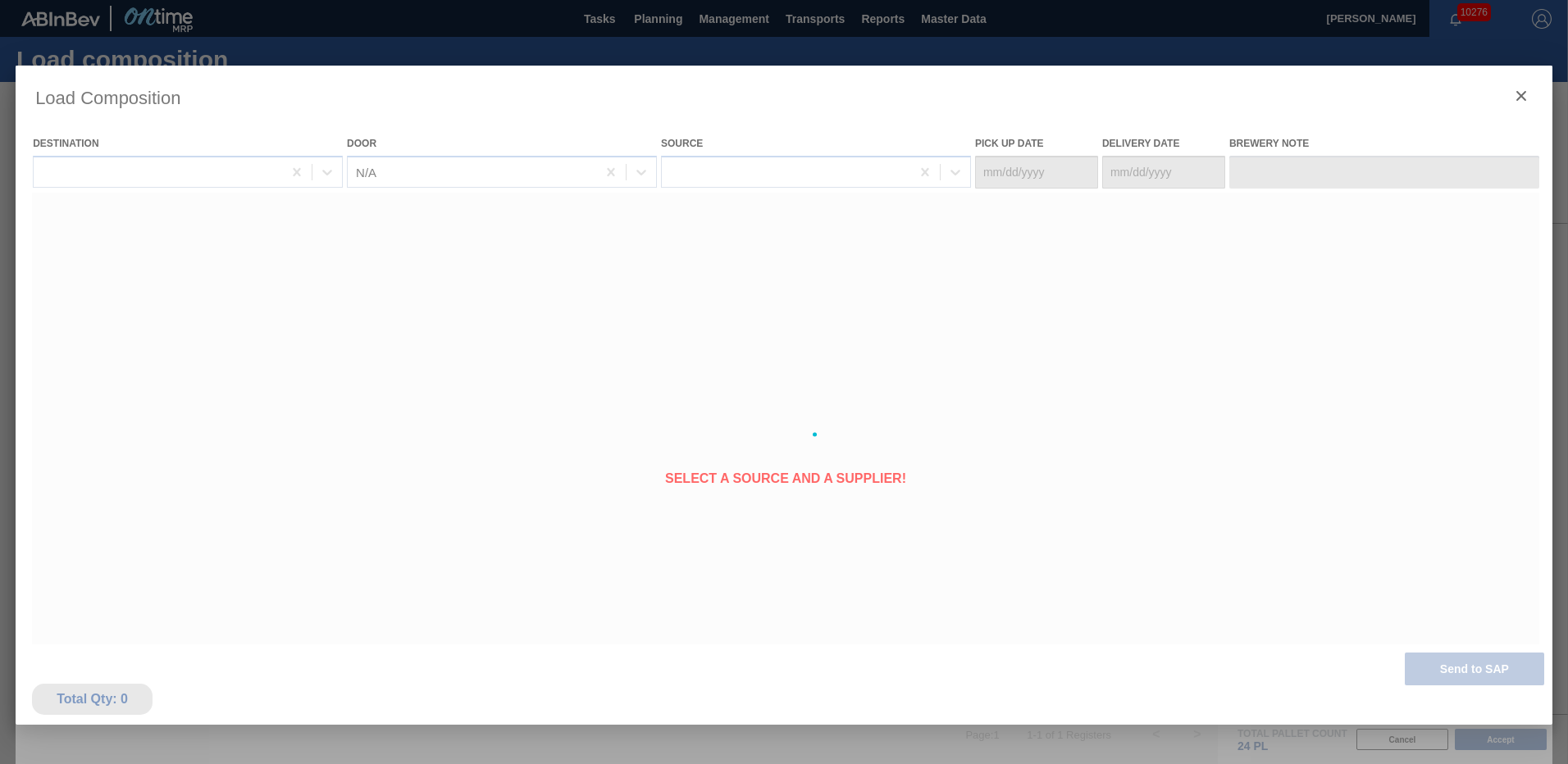
type Date "[DATE]"
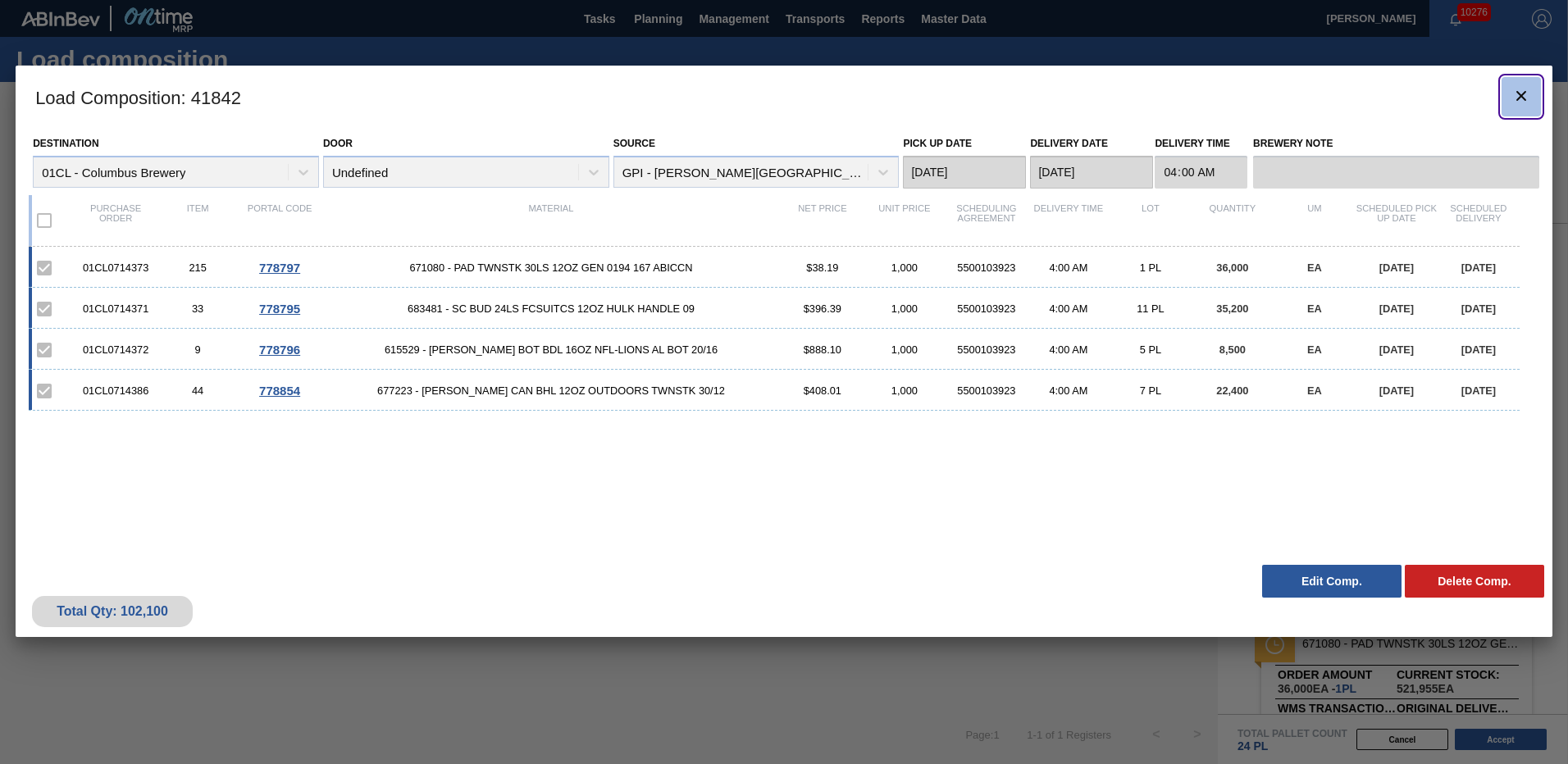
click at [1512, 100] on button "botão de ícone" at bounding box center [1521, 96] width 39 height 39
